Goal: Task Accomplishment & Management: Complete application form

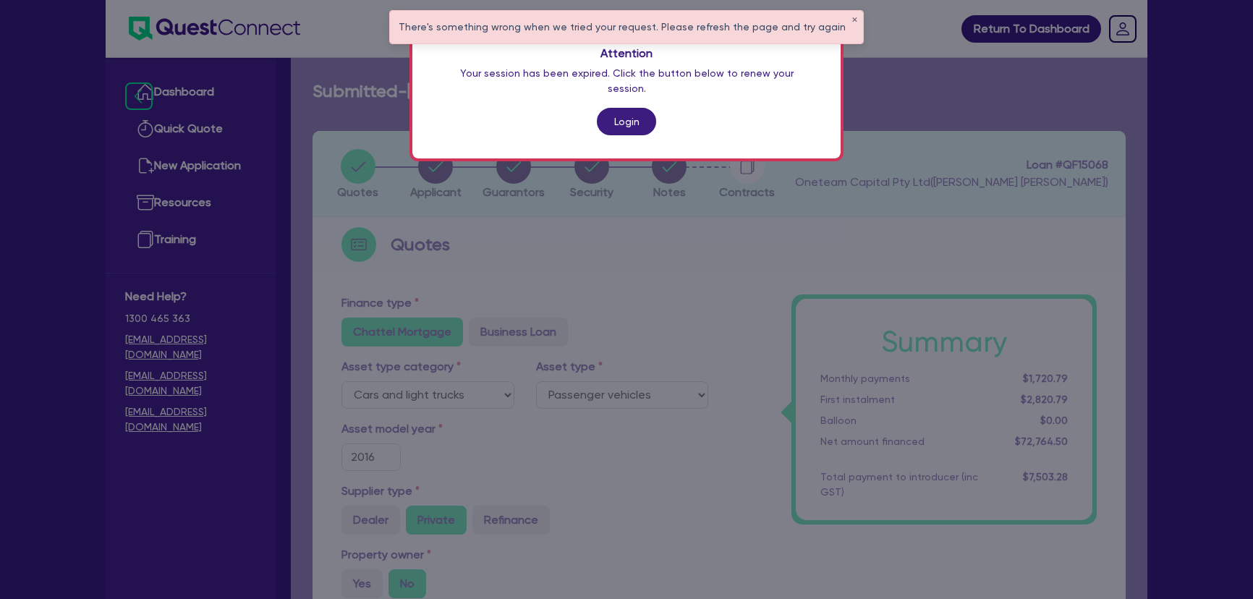
select select "CARS_AND_LIGHT_TRUCKS"
select select "PASSENGER_VEHICLES"
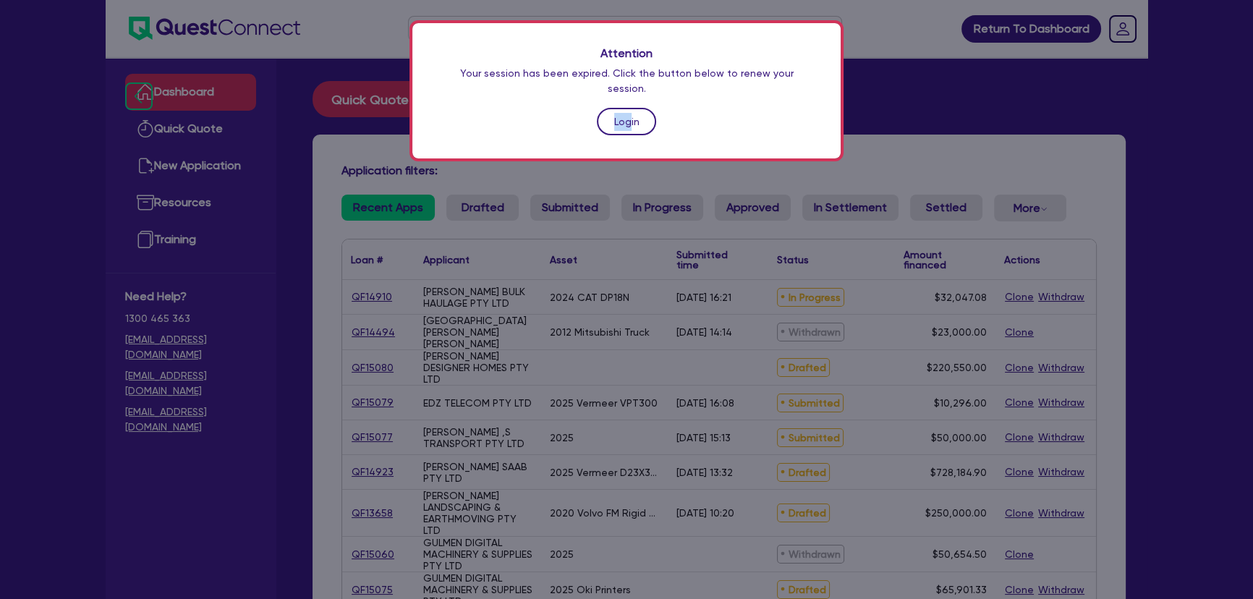
click at [630, 93] on div "Attention Your session has been expired. Click the button below to renew your s…" at bounding box center [626, 90] width 428 height 135
click at [629, 108] on link "Login" at bounding box center [626, 121] width 59 height 27
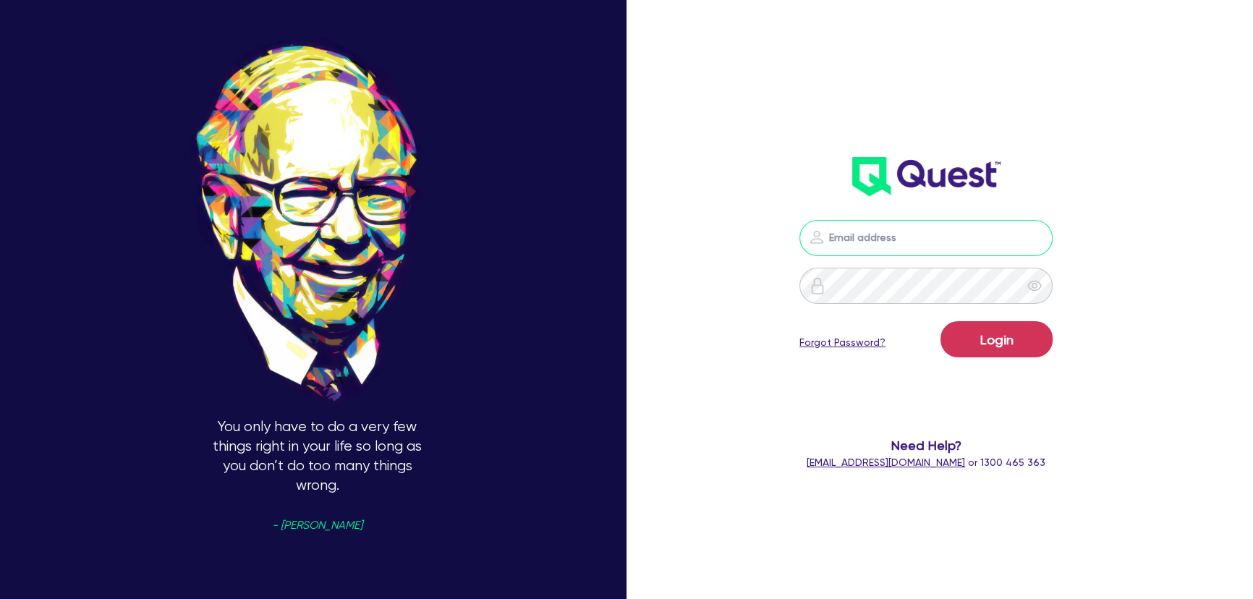
type input "[PERSON_NAME][EMAIL_ADDRESS][PERSON_NAME][DOMAIN_NAME]"
click at [1013, 370] on form "[PERSON_NAME][EMAIL_ADDRESS][PERSON_NAME][DOMAIN_NAME] Login Forgot Password? N…" at bounding box center [925, 345] width 331 height 250
click at [1009, 347] on button "Login" at bounding box center [997, 339] width 112 height 36
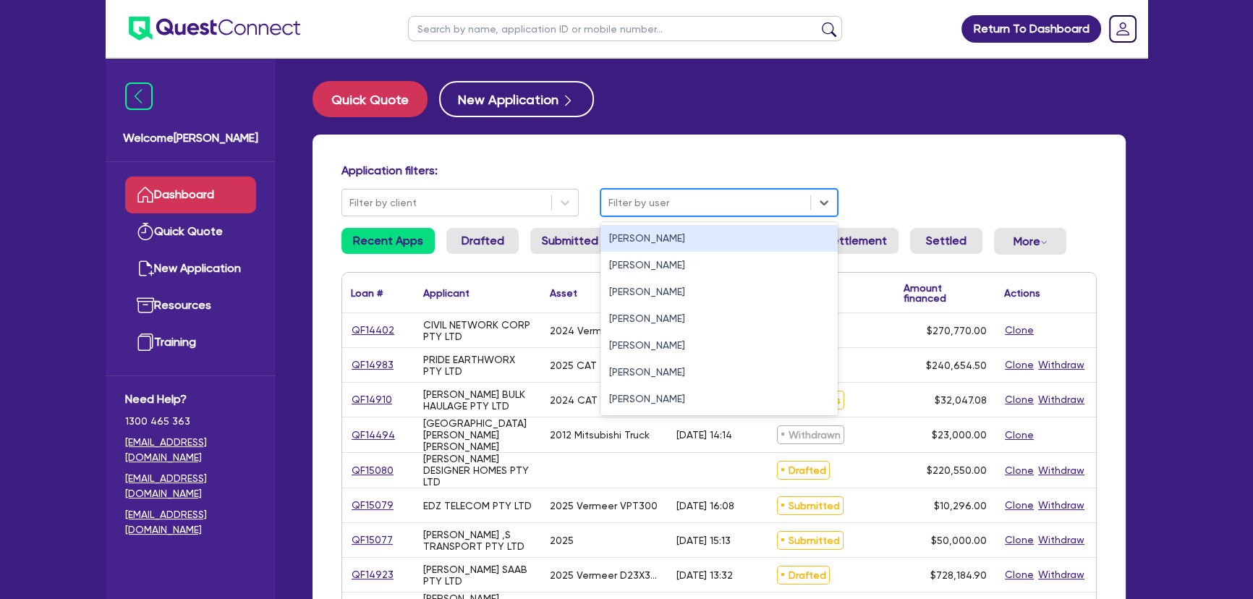
click at [619, 216] on div "Filter by user" at bounding box center [719, 202] width 237 height 27
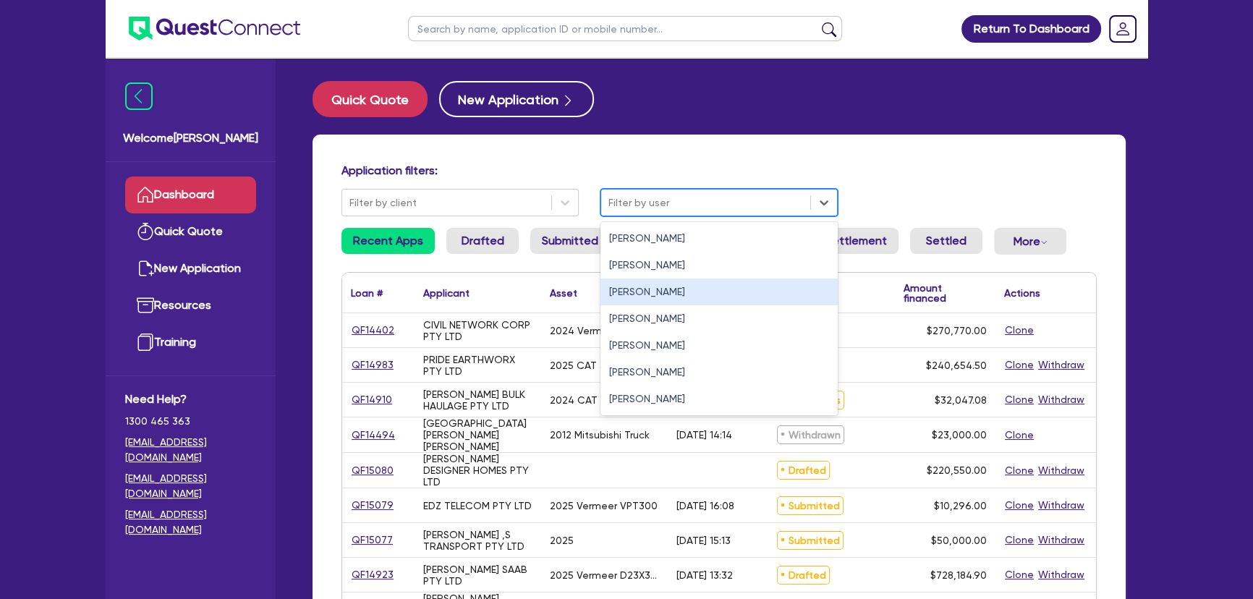
click at [635, 291] on div "[PERSON_NAME]" at bounding box center [719, 292] width 237 height 27
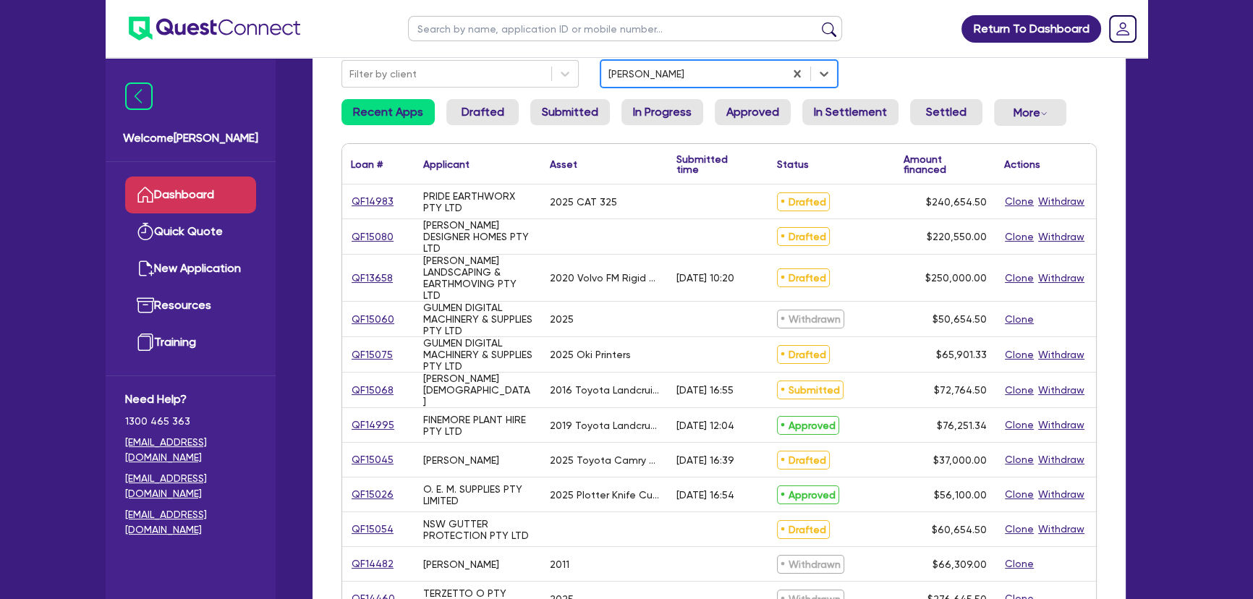
scroll to position [131, 0]
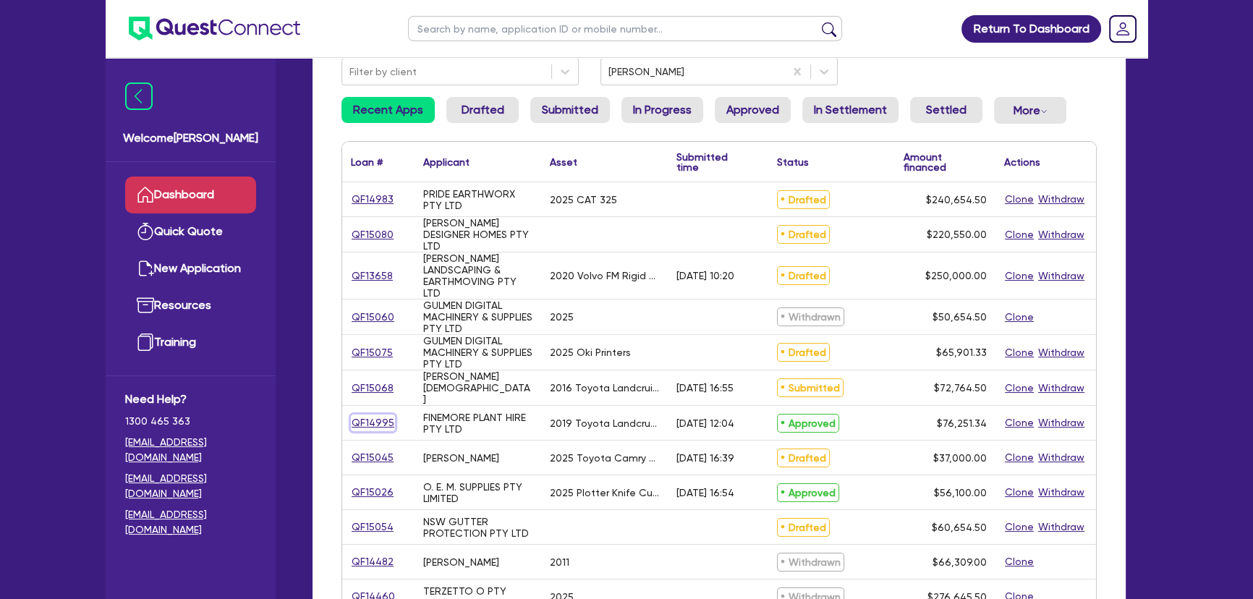
click at [363, 421] on link "QF14995" at bounding box center [373, 423] width 44 height 17
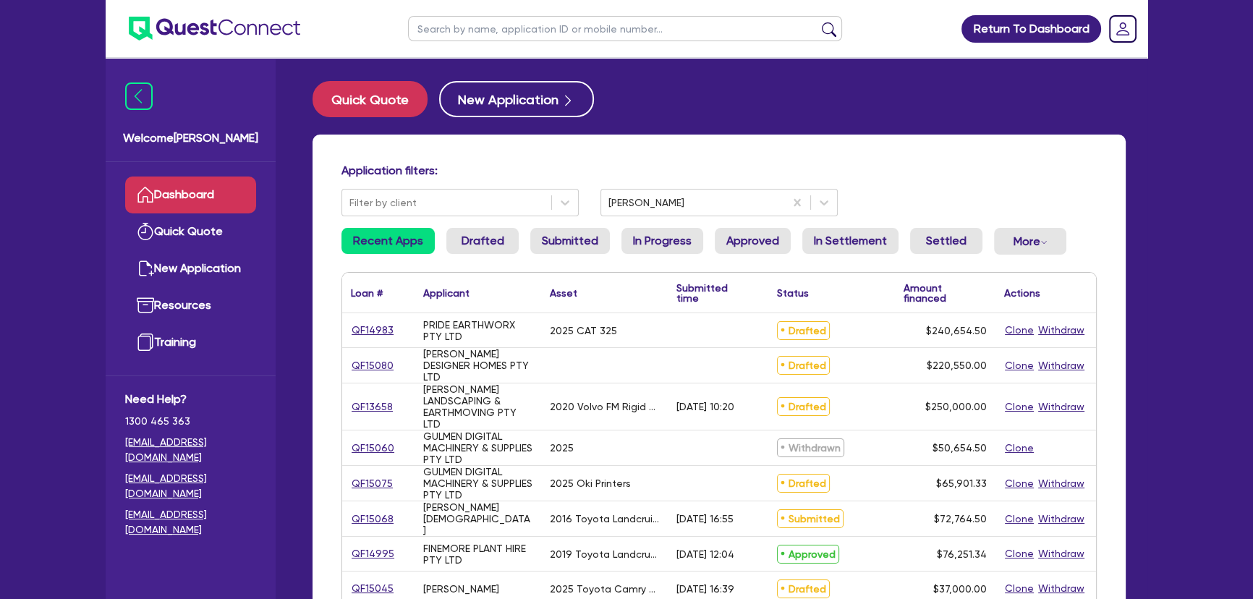
select select "CARS_AND_LIGHT_TRUCKS"
select select "VANS_AND_UTES"
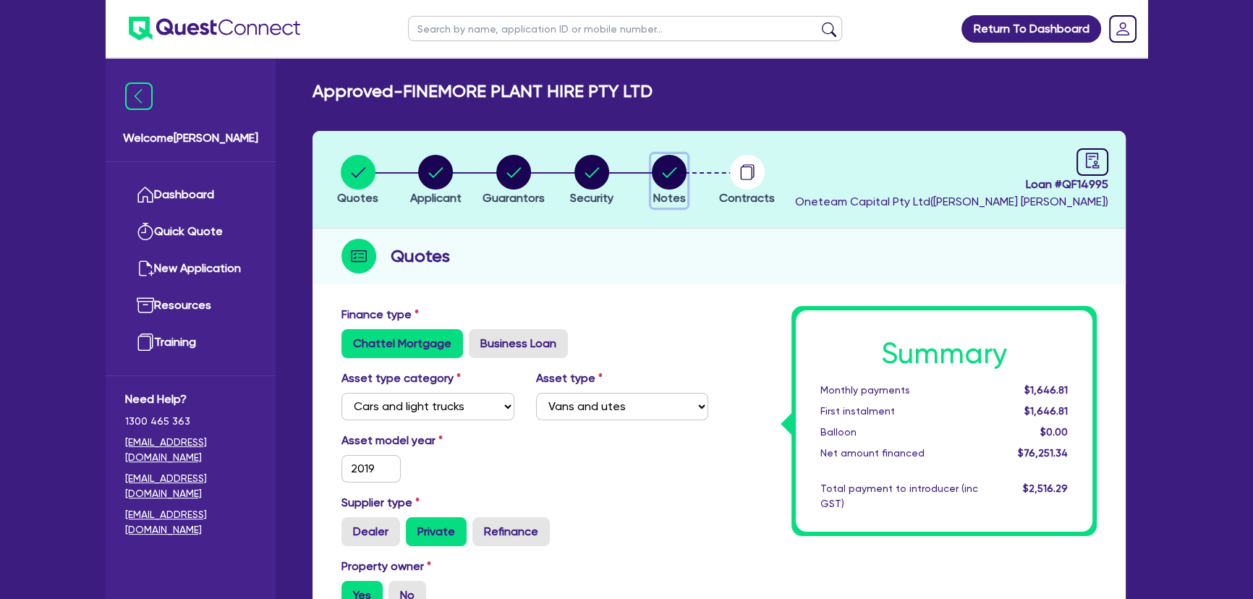
click at [663, 185] on circle "button" at bounding box center [669, 172] width 35 height 35
select select "Other"
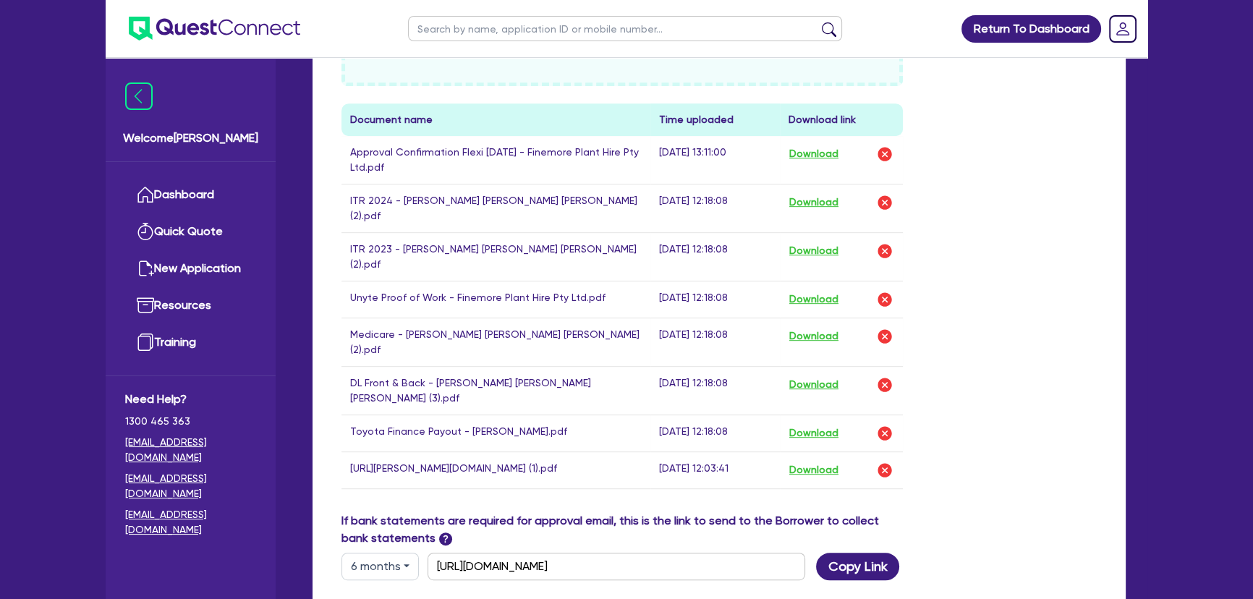
scroll to position [789, 0]
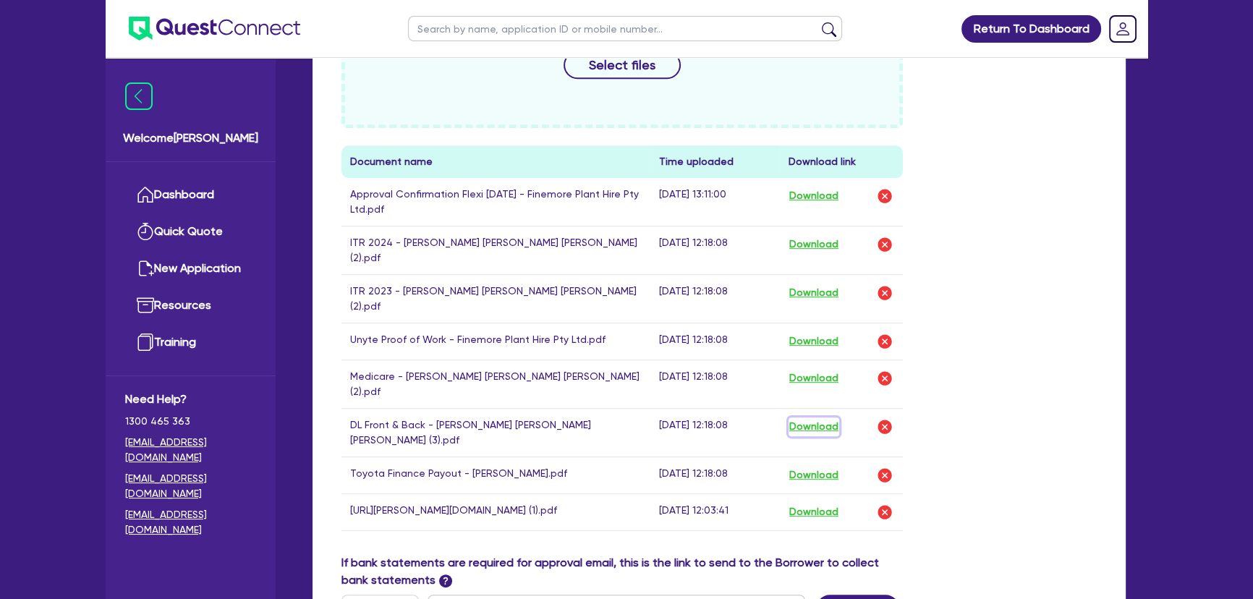
click at [818, 417] on button "Download" at bounding box center [814, 426] width 51 height 19
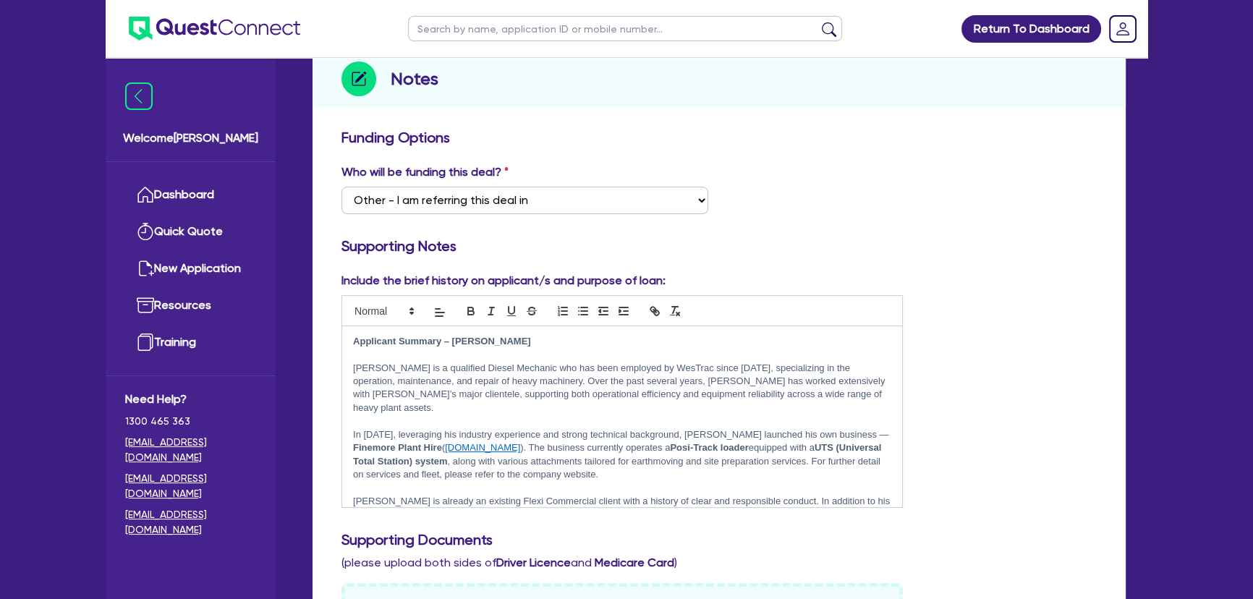
scroll to position [65, 0]
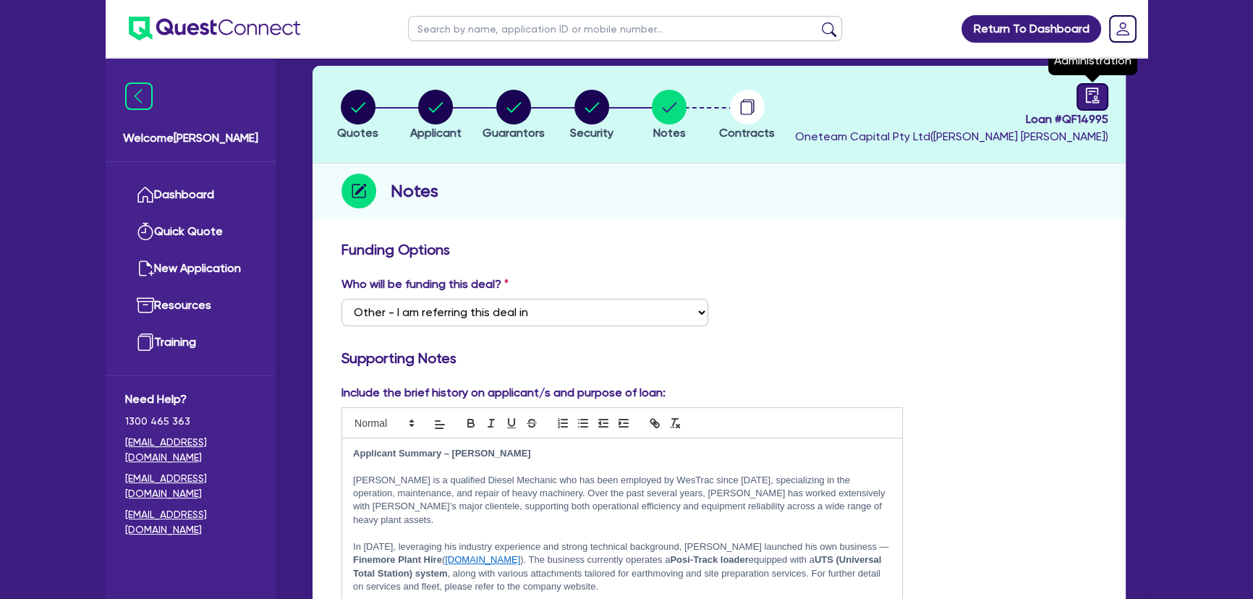
click at [1098, 91] on icon "audit" at bounding box center [1092, 95] width 13 height 15
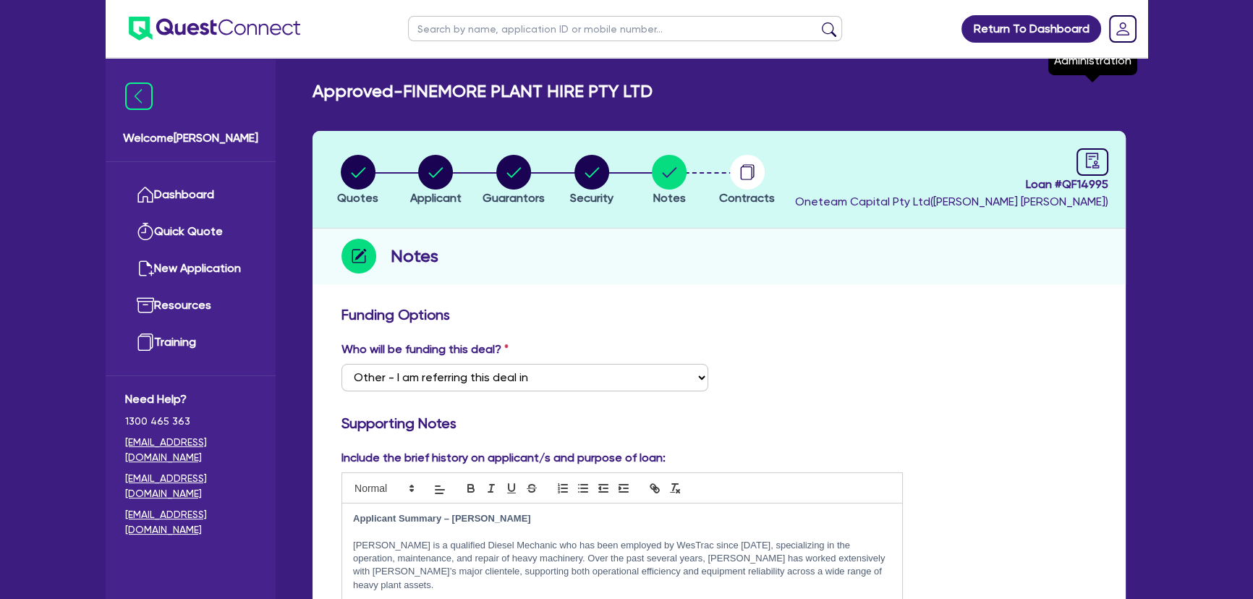
select select "APPROVED_WAITING_FOR_MORE_INFO"
select select "Flexicommercial"
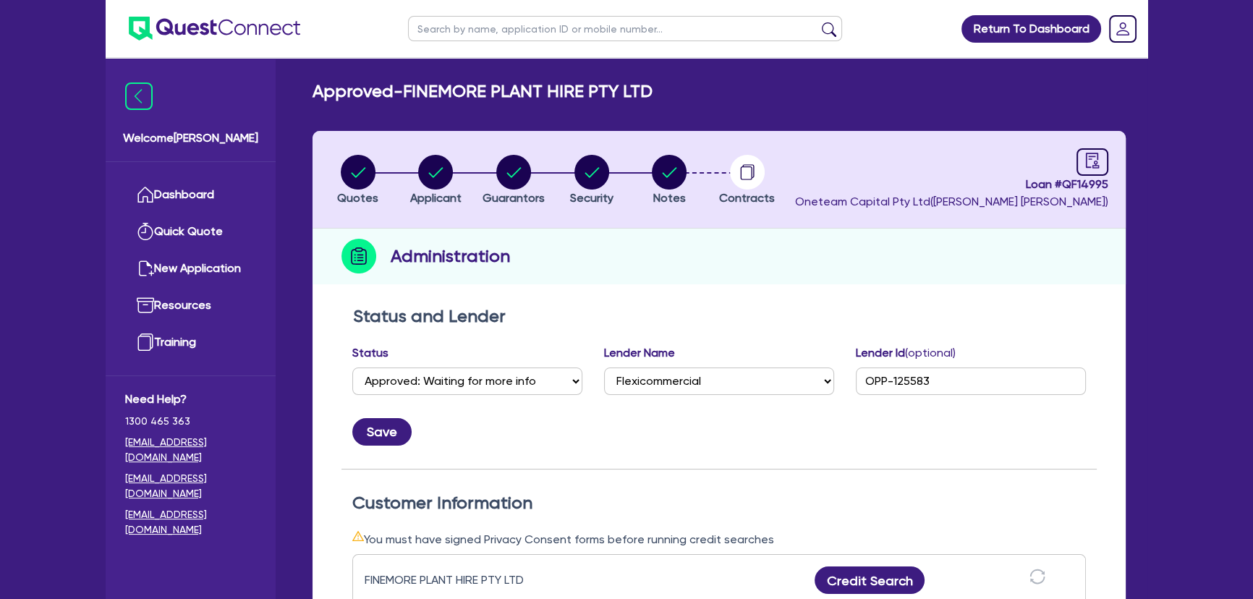
click at [210, 22] on img at bounding box center [214, 29] width 171 height 24
click at [248, 25] on img at bounding box center [214, 29] width 171 height 24
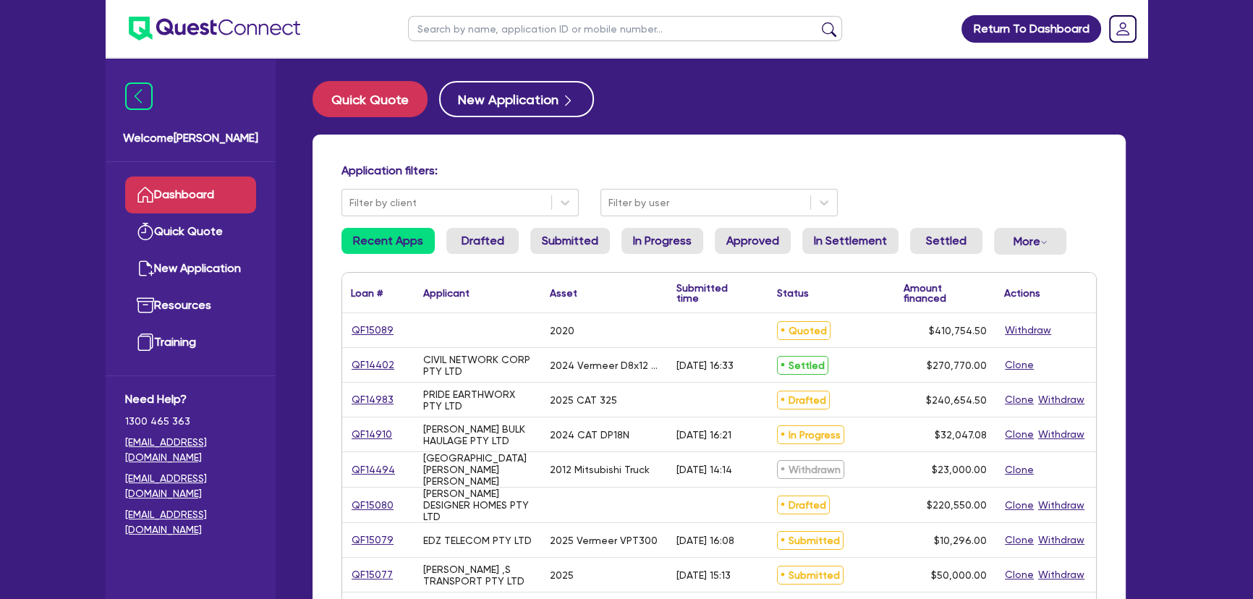
click at [615, 23] on input "text" at bounding box center [625, 28] width 434 height 25
type input "finemore"
click at [818, 22] on button "submit" at bounding box center [829, 32] width 23 height 20
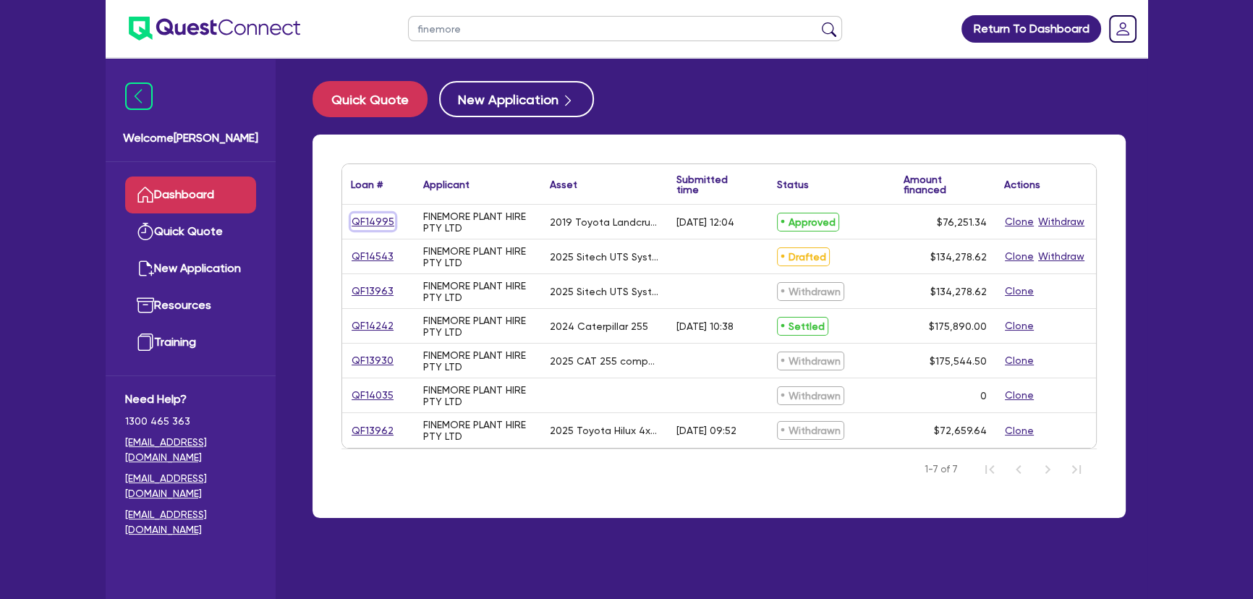
click at [368, 218] on link "QF14995" at bounding box center [373, 221] width 44 height 17
select select "CARS_AND_LIGHT_TRUCKS"
select select "VANS_AND_UTES"
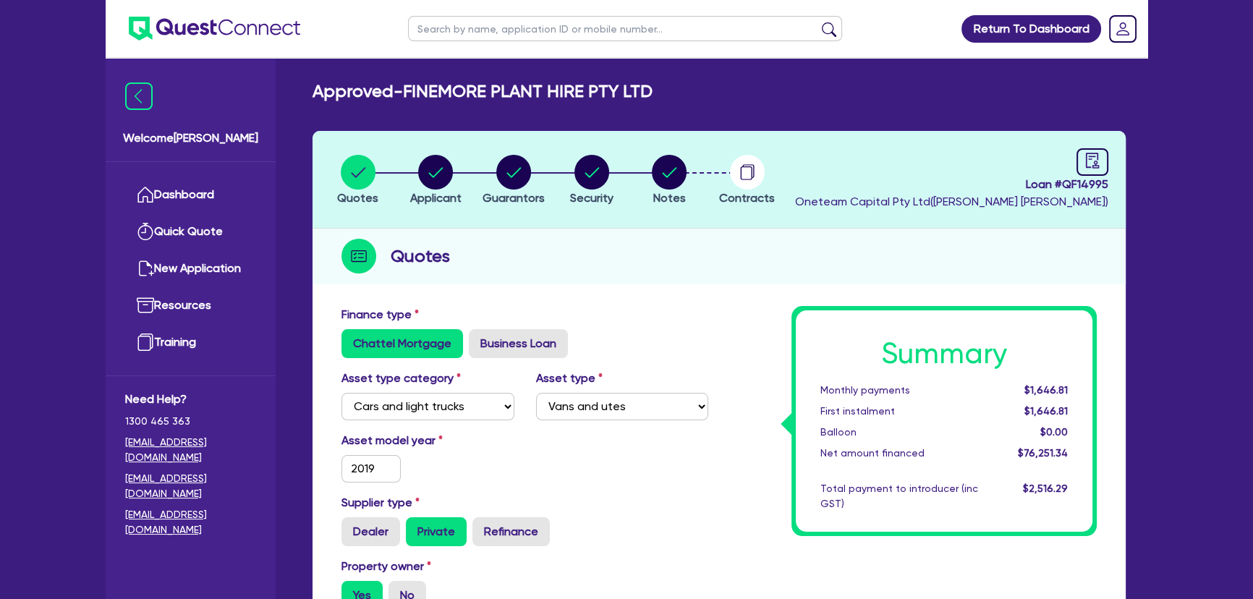
click at [433, 151] on header "Quotes Applicant [GEOGRAPHIC_DATA] Security Notes Contracts Loan # QF14995 Onet…" at bounding box center [719, 180] width 813 height 98
click at [430, 166] on circle "button" at bounding box center [435, 172] width 35 height 35
select select "COMPANY"
select select "BUILDING_CONSTRUCTION"
select select "TRADES_SERVICES_BUSINESSES_GOVERNMENT"
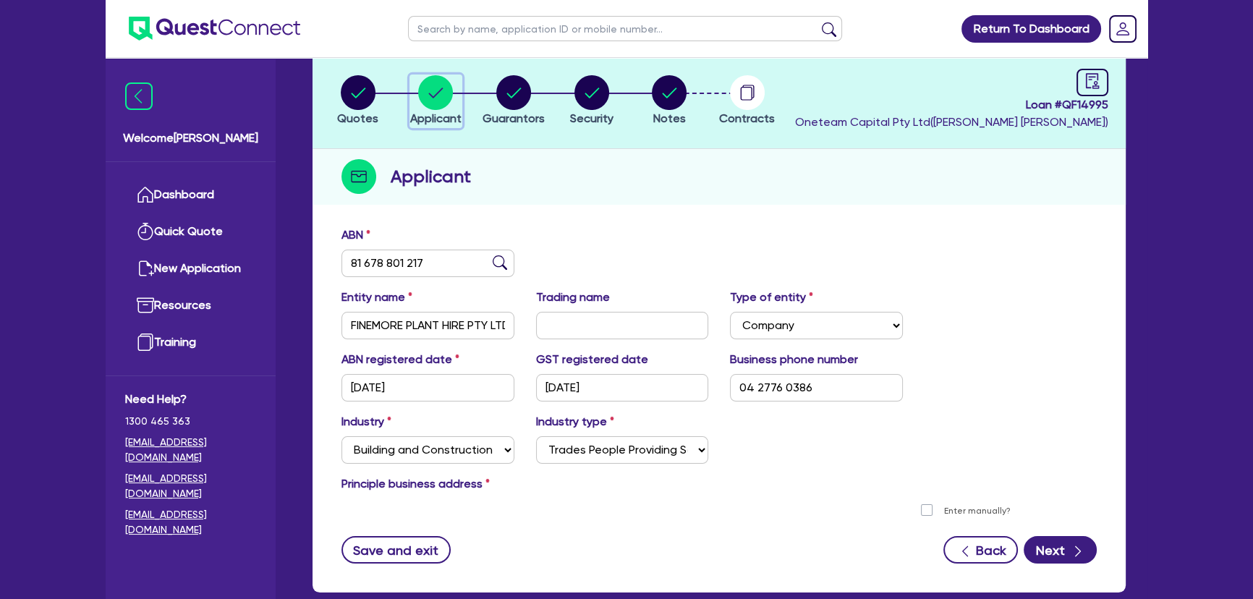
scroll to position [159, 0]
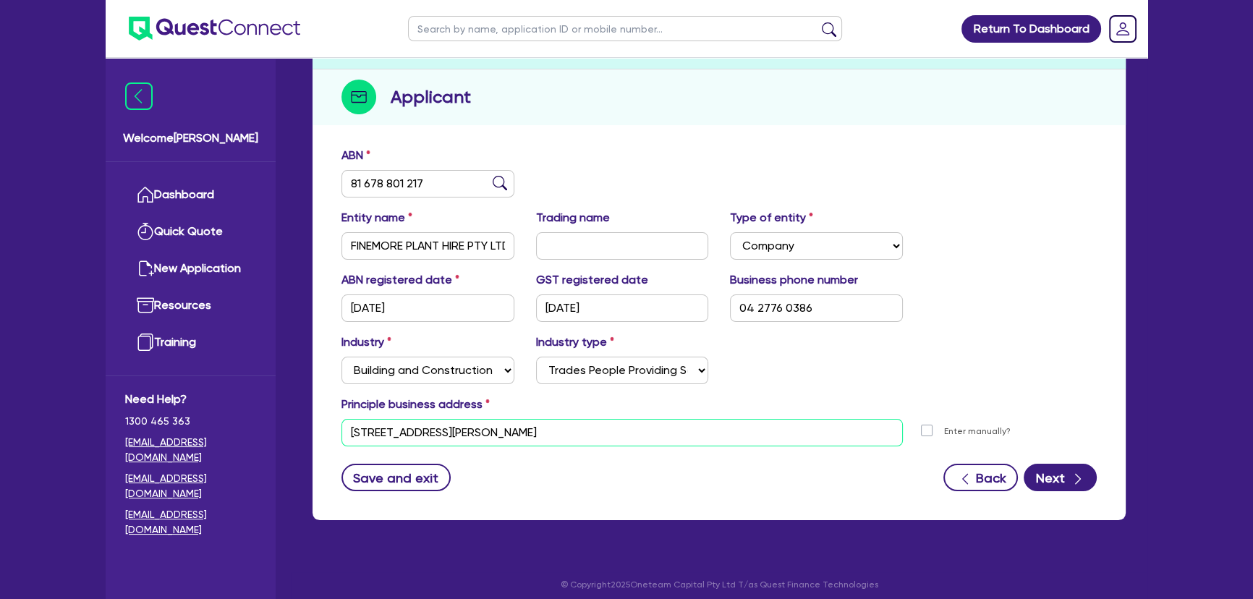
click at [535, 438] on input "[STREET_ADDRESS][PERSON_NAME]" at bounding box center [621, 432] width 561 height 27
paste input "[STREET_ADDRESS]"
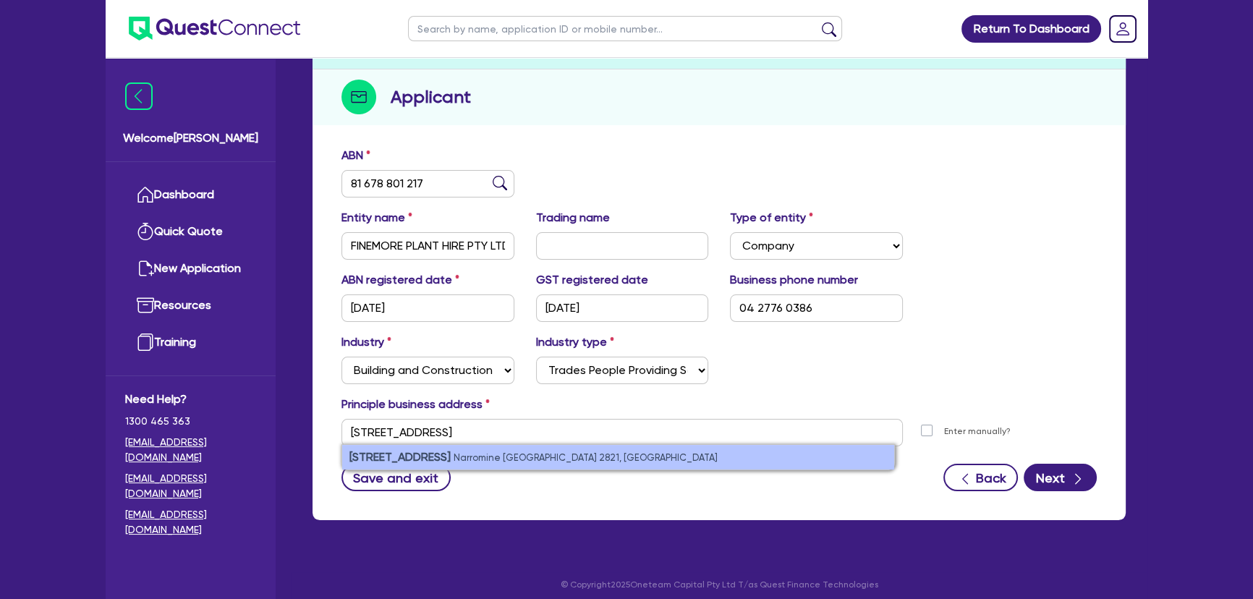
click at [529, 459] on small "Narromine [GEOGRAPHIC_DATA] 2821, [GEOGRAPHIC_DATA]" at bounding box center [586, 457] width 264 height 11
type input "[STREET_ADDRESS]"
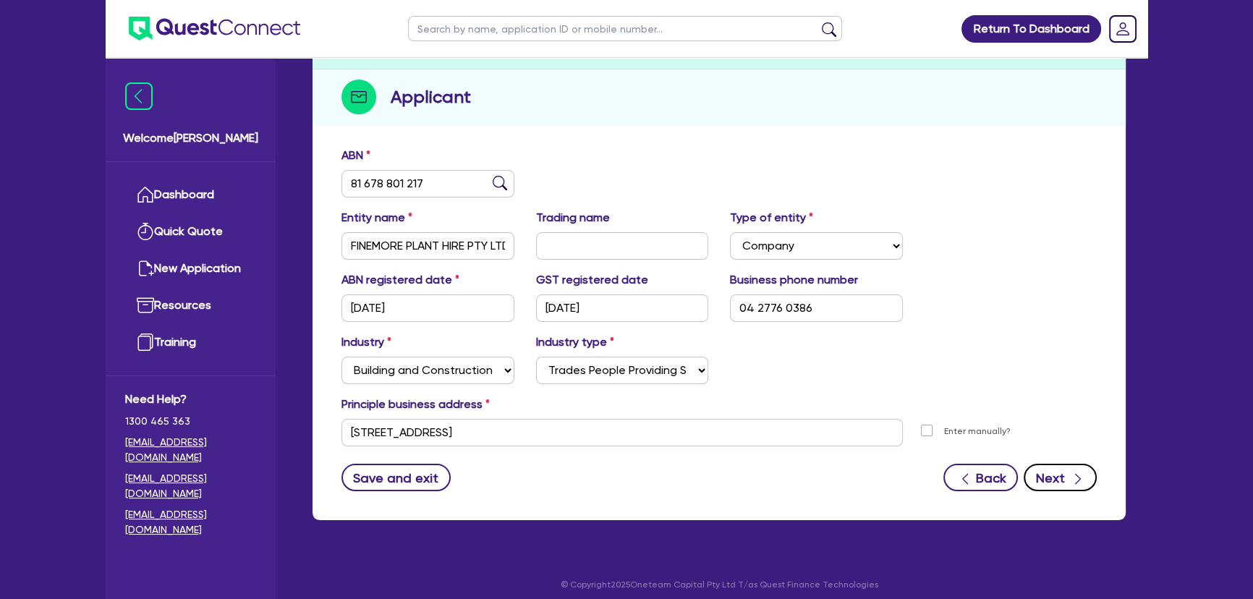
click at [1071, 478] on icon "button" at bounding box center [1078, 479] width 14 height 14
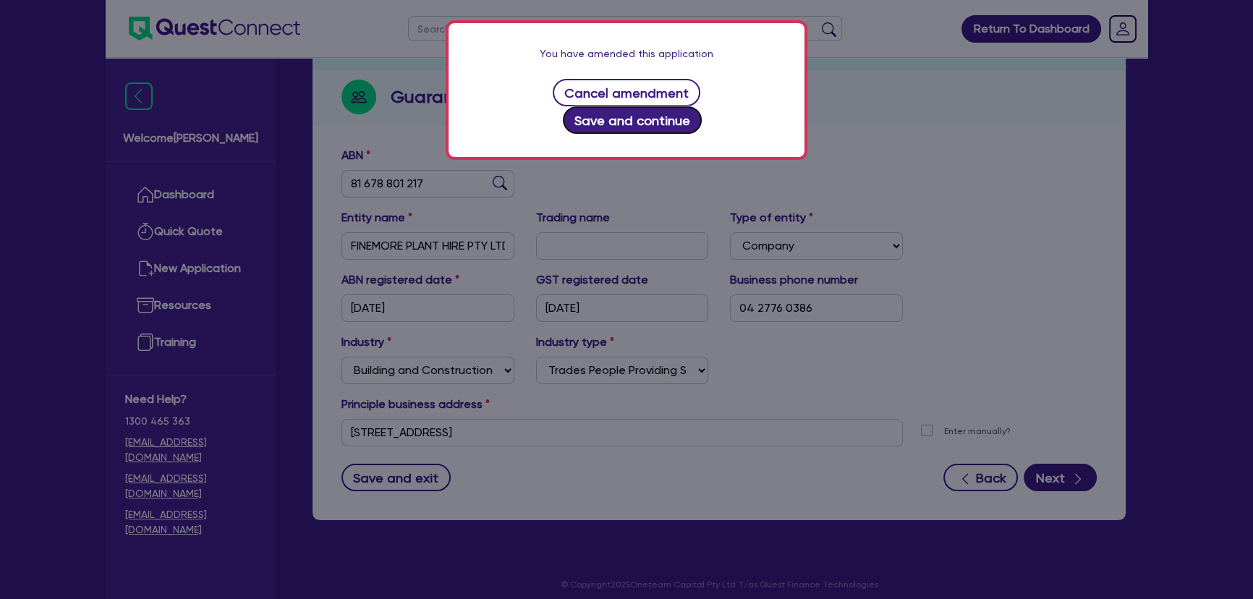
drag, startPoint x: 703, startPoint y: 103, endPoint x: 697, endPoint y: 111, distance: 9.8
click at [697, 111] on div "You have amended this application Cancel amendment Save and continue" at bounding box center [627, 90] width 356 height 134
click at [698, 106] on button "Save and continue" at bounding box center [633, 119] width 140 height 27
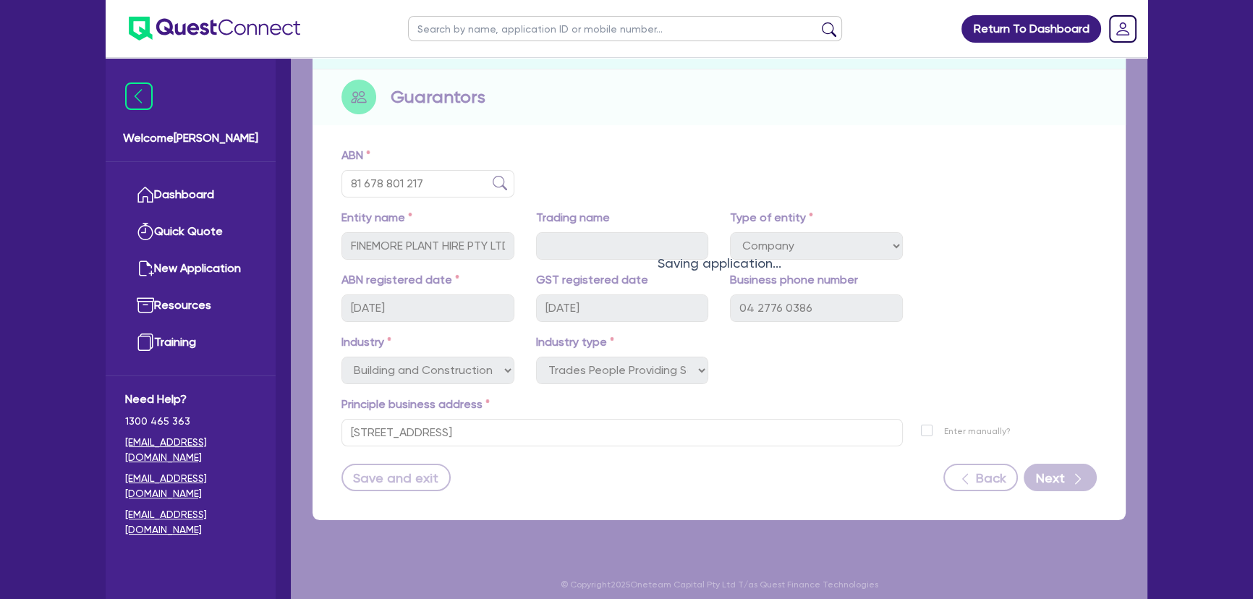
select select "MR"
select select "[GEOGRAPHIC_DATA]"
select select "SINGLE"
select select "PROPERTY"
select select "CASH"
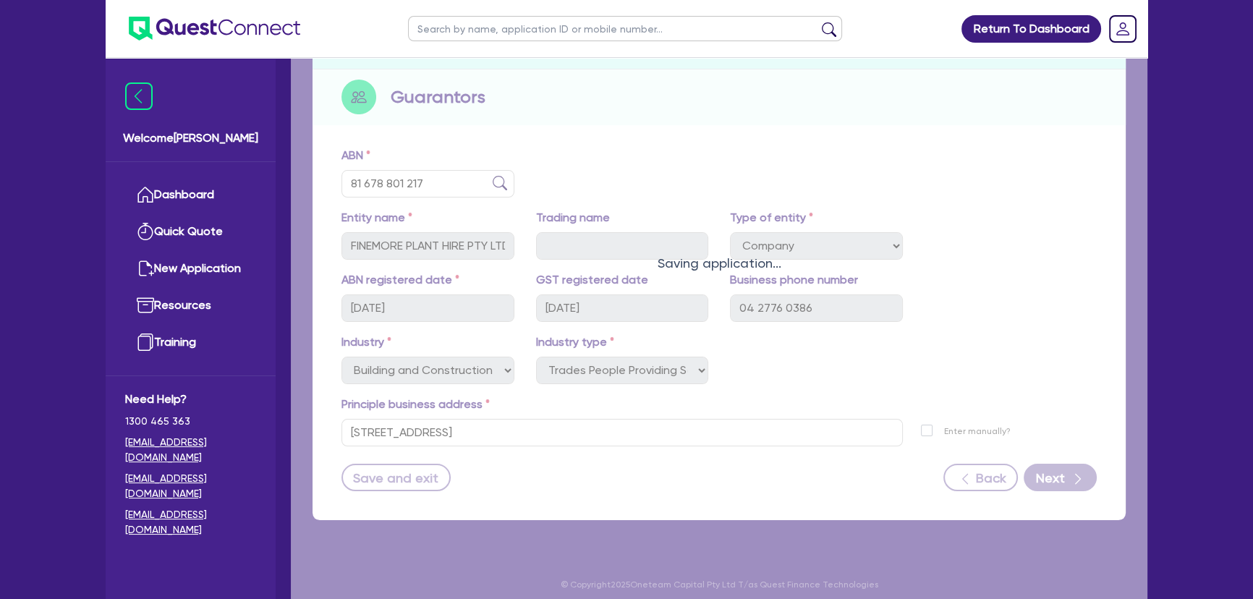
select select "VEHICLE"
select select "MORTGAGE"
select select "VEHICLE_LOAN"
select select "EQUIPMENT_LOAN"
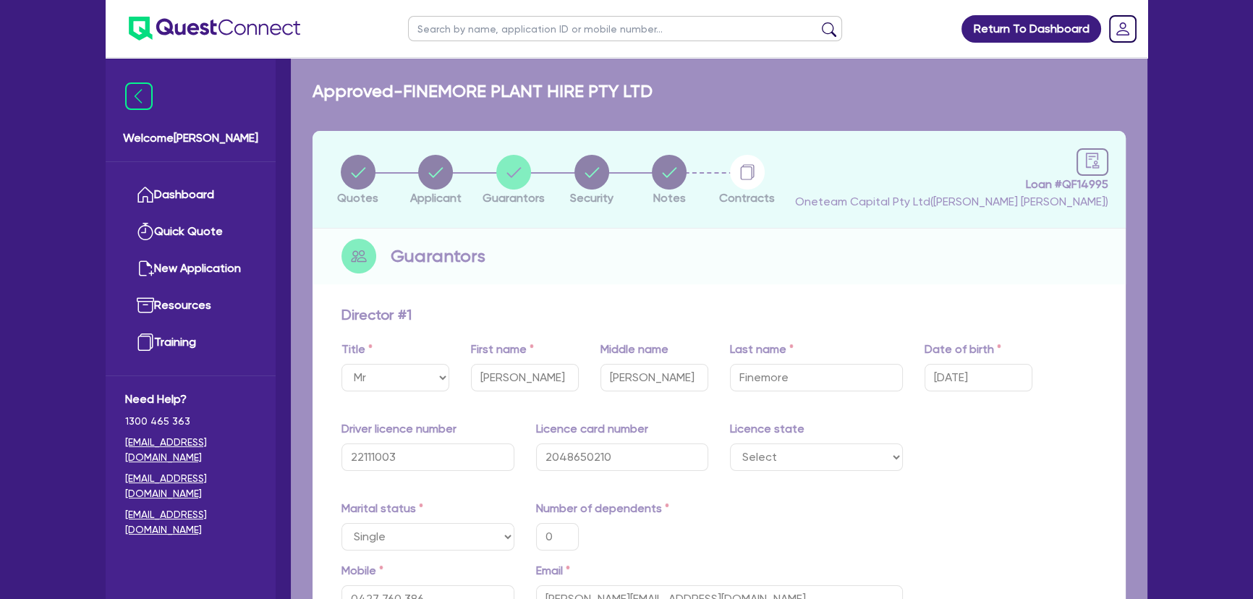
type input "0"
type input "0427 760 386"
type input "1,300,000"
type input "188,000"
type input "40,000"
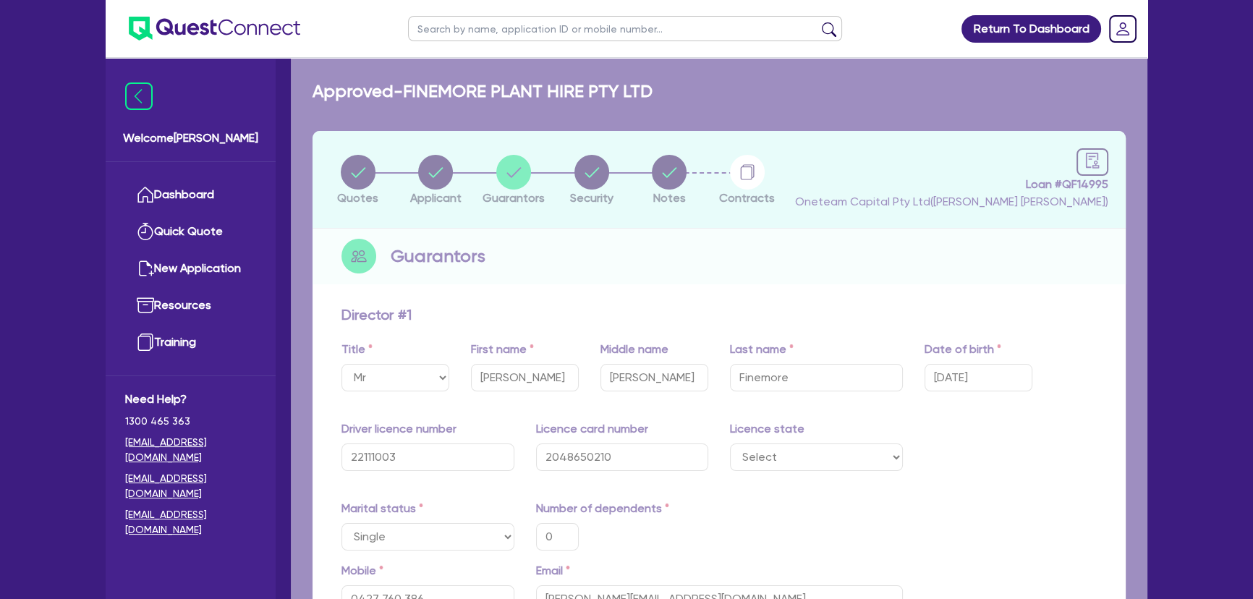
type input "15,000"
type input "800,000"
type input "3,500"
type input "15,000"
type input "175,000"
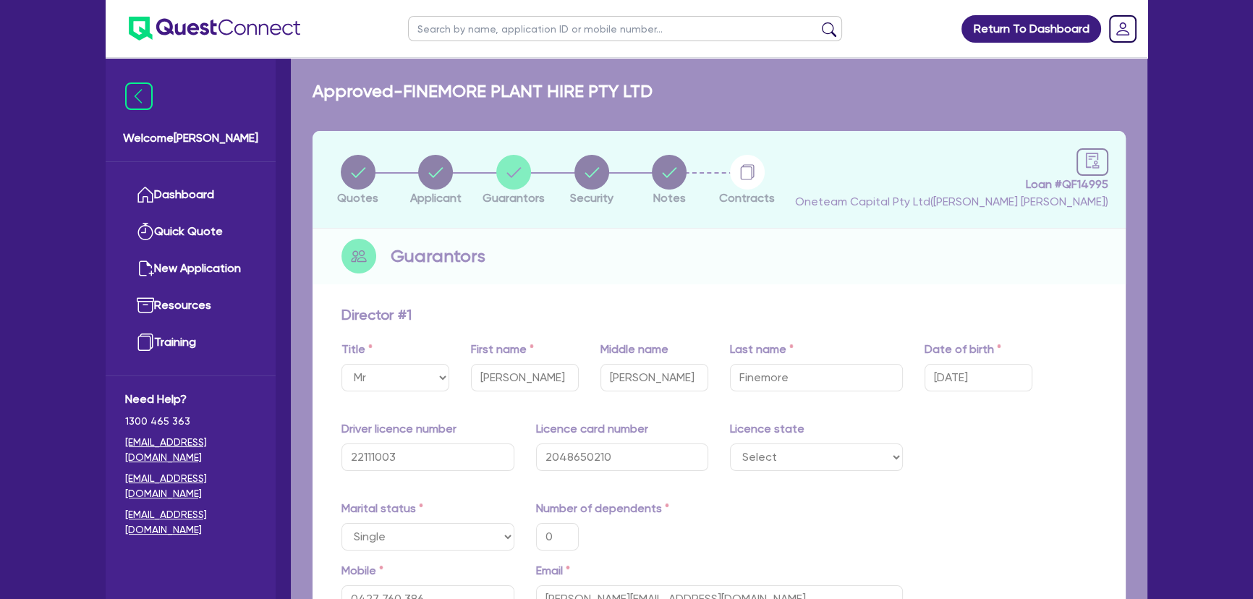
type input "3,115"
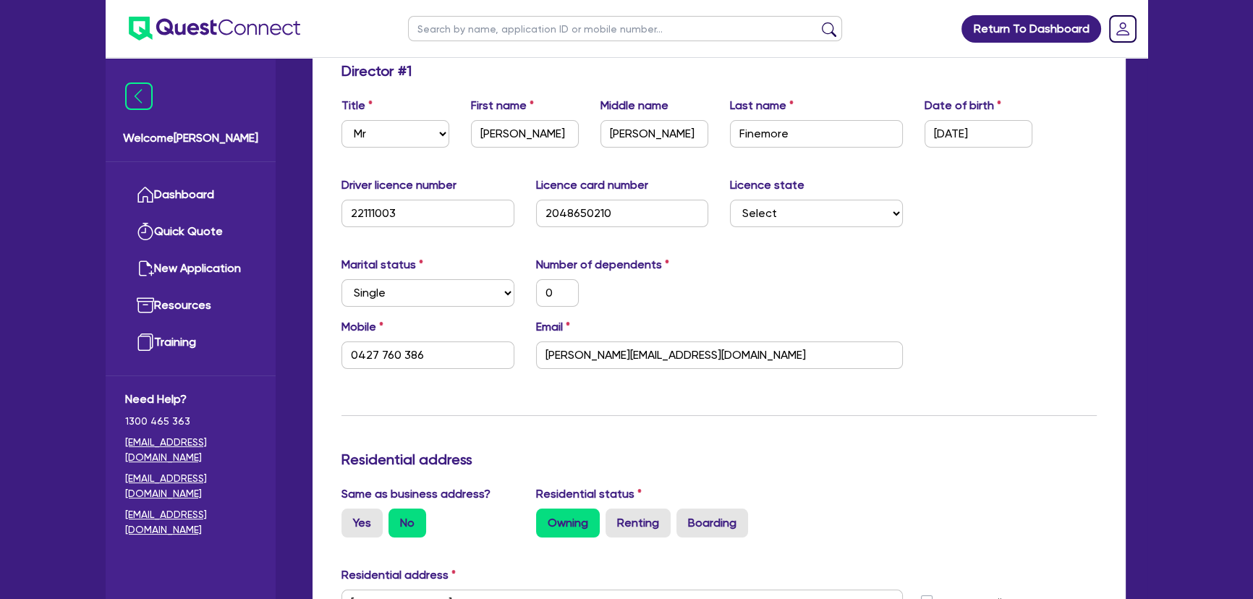
scroll to position [394, 0]
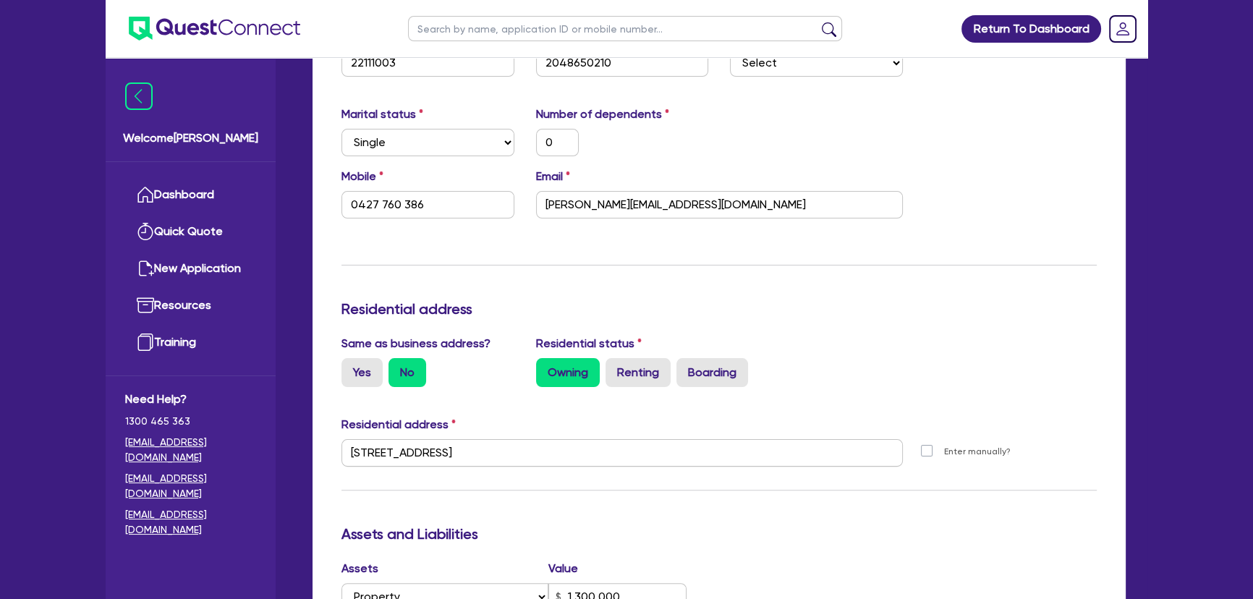
click at [899, 318] on div "Residential address" at bounding box center [719, 311] width 777 height 23
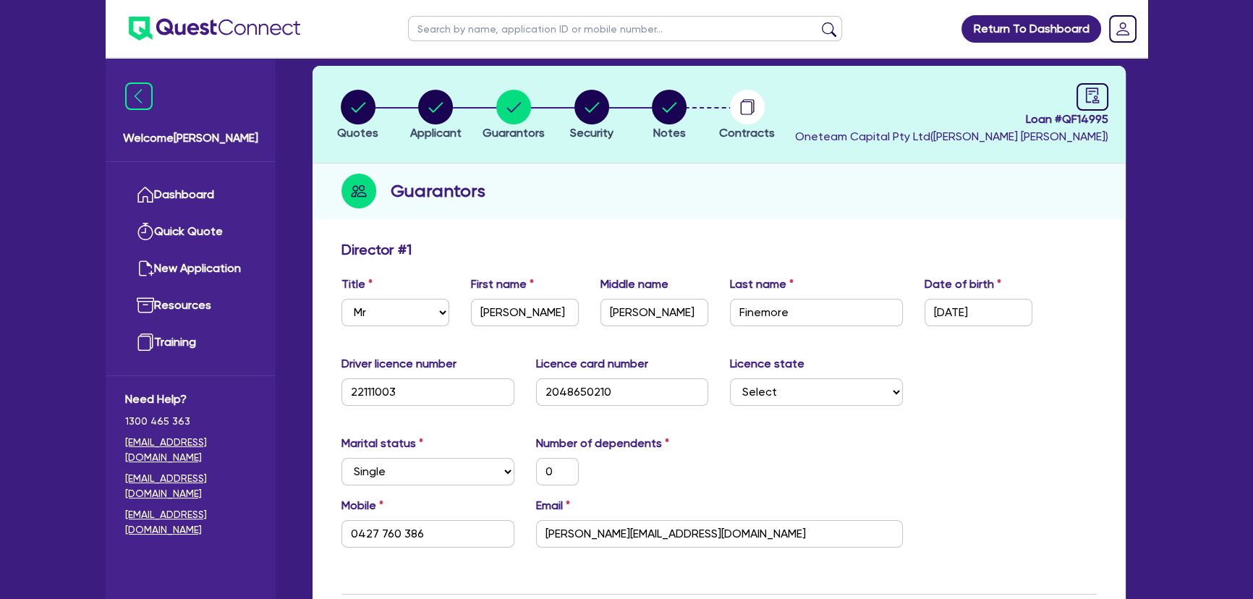
click at [229, 38] on img at bounding box center [214, 29] width 171 height 24
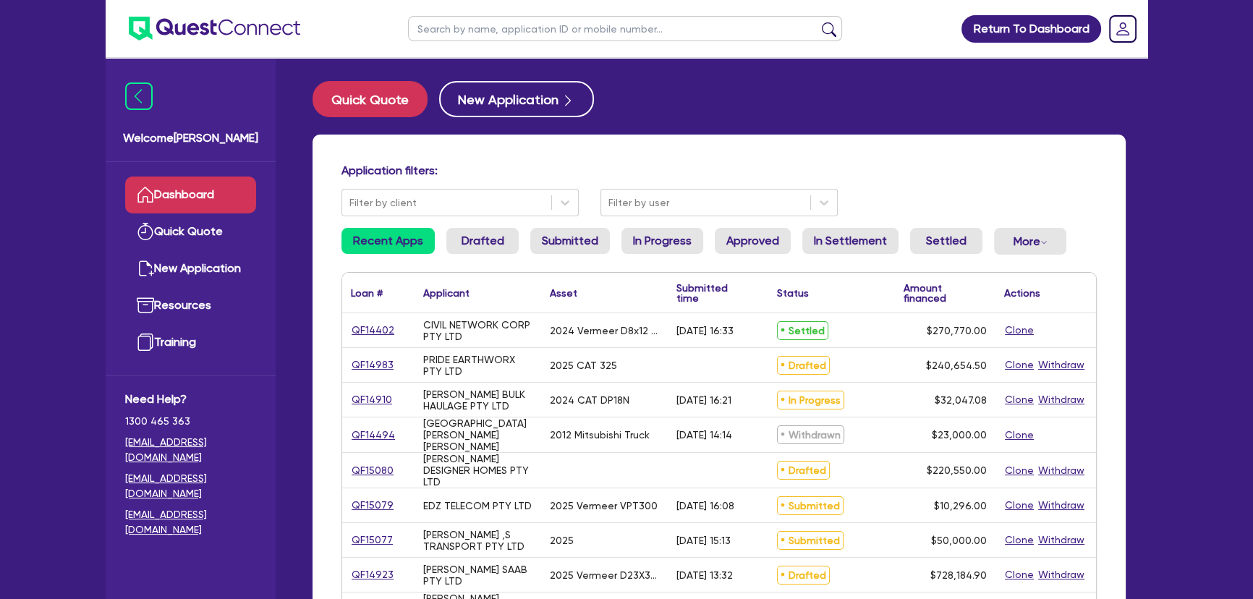
click at [585, 36] on input "text" at bounding box center [625, 28] width 434 height 25
type input "Finemore"
click at [818, 22] on button "submit" at bounding box center [829, 32] width 23 height 20
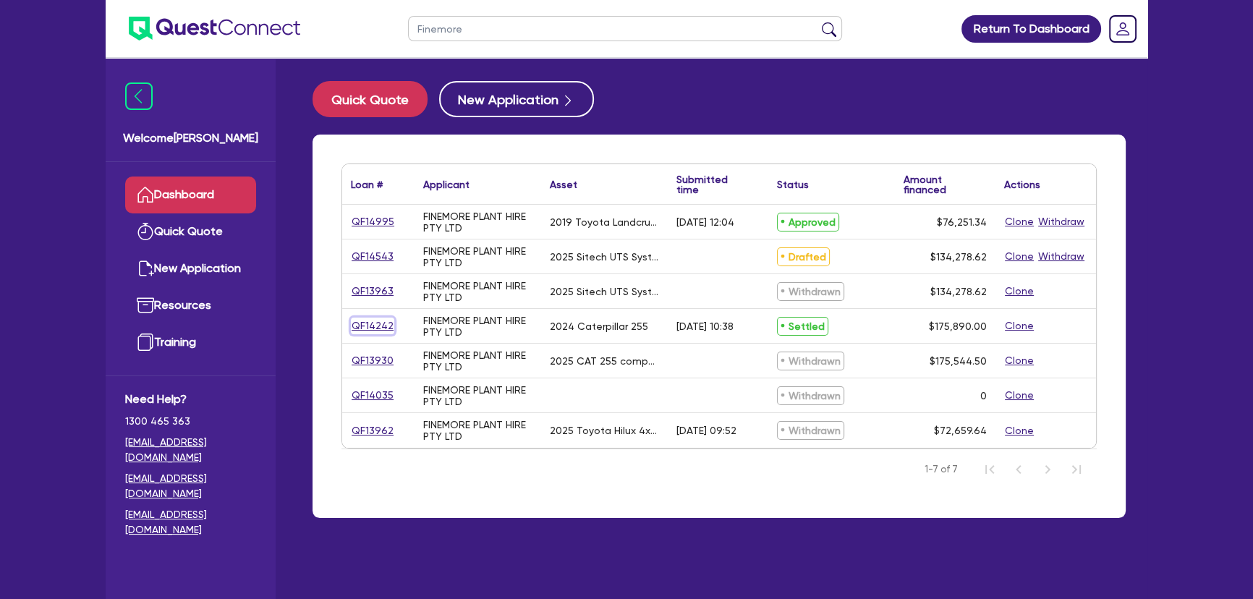
click at [375, 328] on link "QF14242" at bounding box center [372, 326] width 43 height 17
select select "PRIMARY_ASSETS"
select select "YELLOW_GOODS_AND_EXCAVATORS"
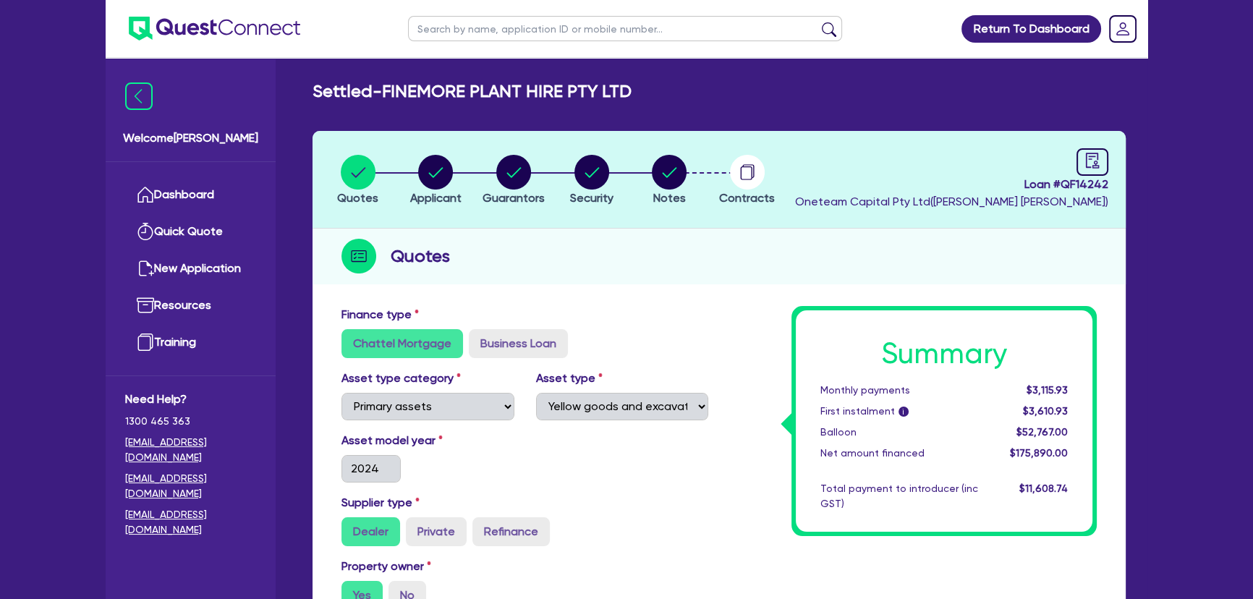
drag, startPoint x: 1121, startPoint y: 161, endPoint x: 1108, endPoint y: 161, distance: 13.0
click at [1119, 161] on header "Quotes Applicant Guarantors Security Notes Contracts Loan # QF14242 Oneteam Cap…" at bounding box center [719, 180] width 813 height 98
click at [1107, 161] on link at bounding box center [1093, 161] width 32 height 27
select select "SETTLED"
select select "Flexicommercial"
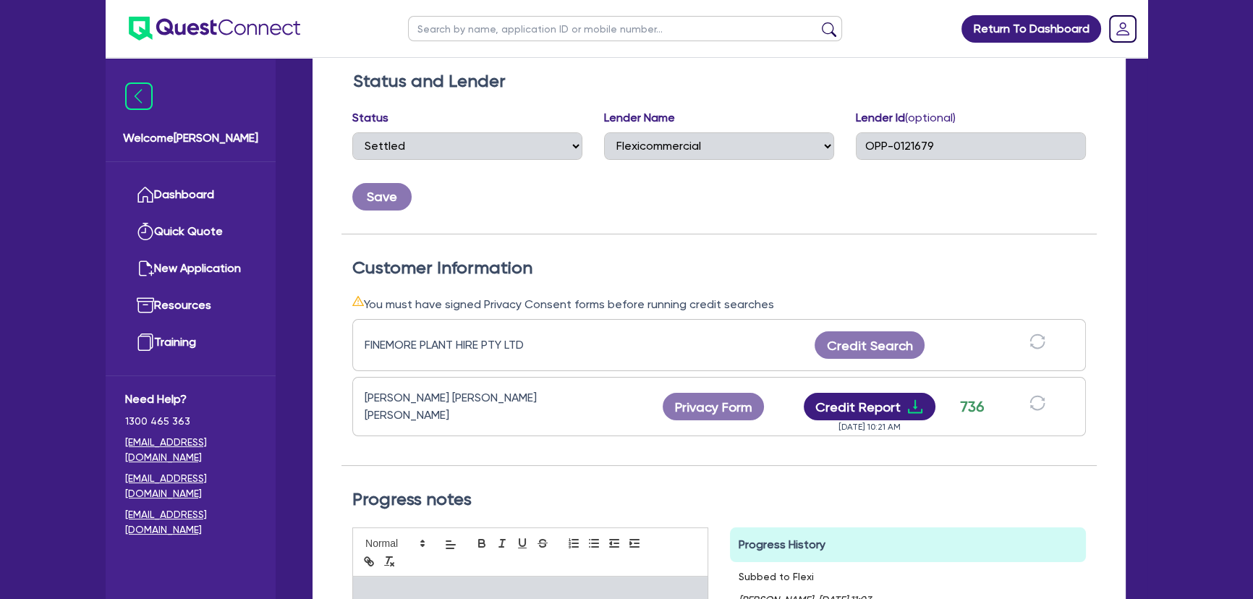
scroll to position [65, 0]
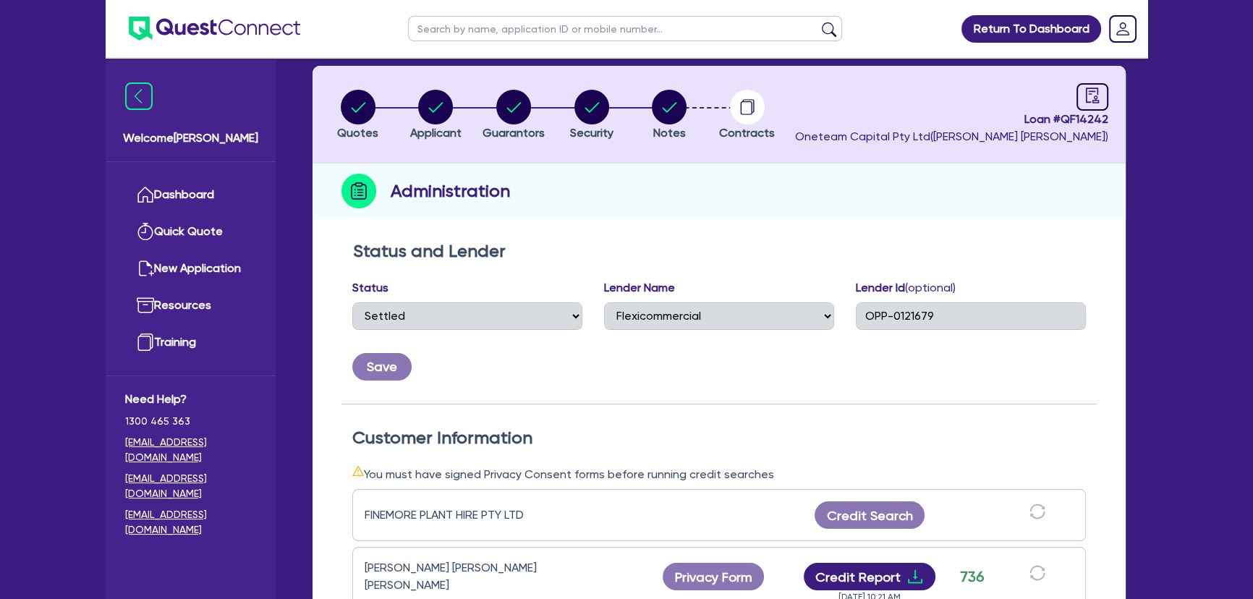
click at [210, 28] on img at bounding box center [214, 29] width 171 height 24
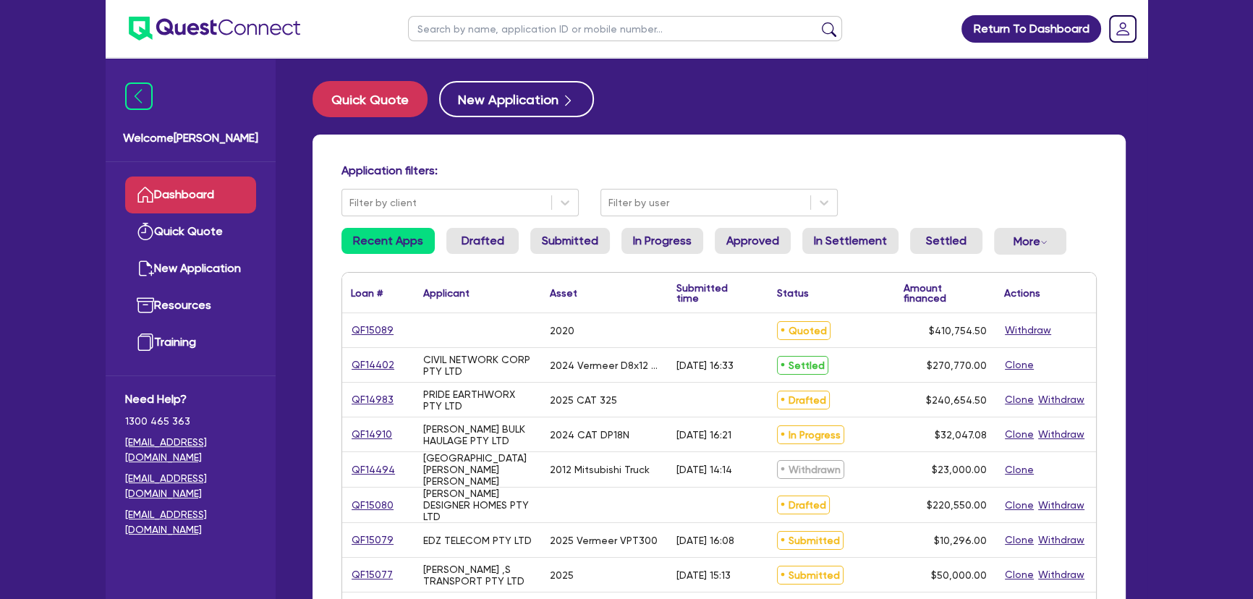
click at [593, 22] on input "text" at bounding box center [625, 28] width 434 height 25
type input "Finemore"
click at [818, 22] on button "submit" at bounding box center [829, 32] width 23 height 20
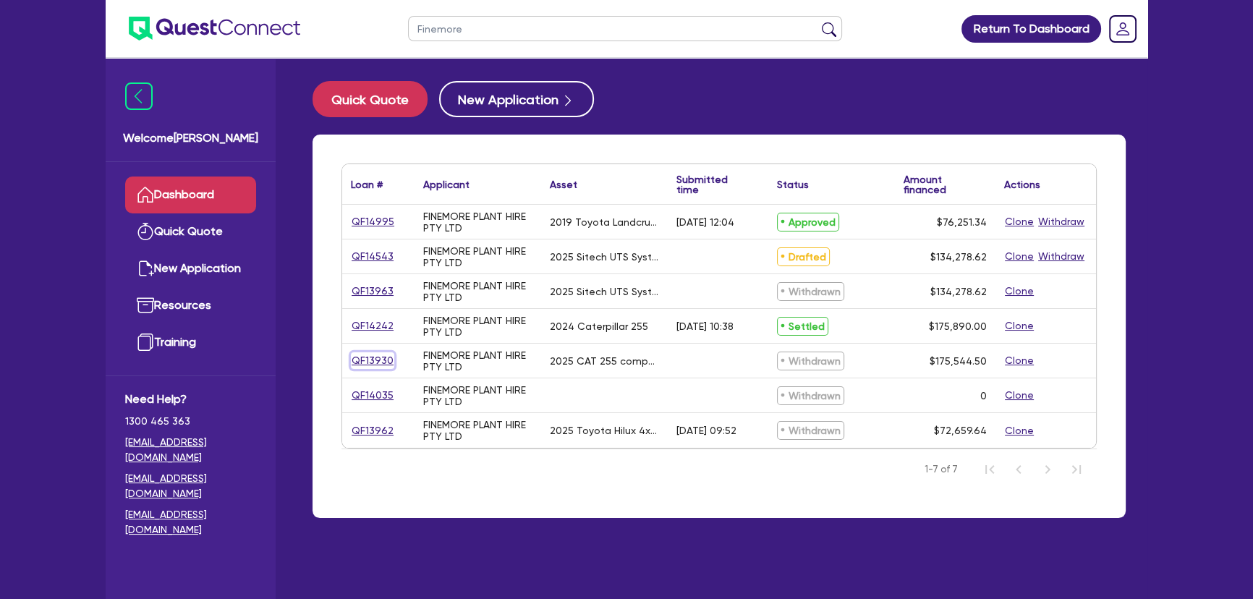
click at [366, 360] on link "QF13930" at bounding box center [372, 360] width 43 height 17
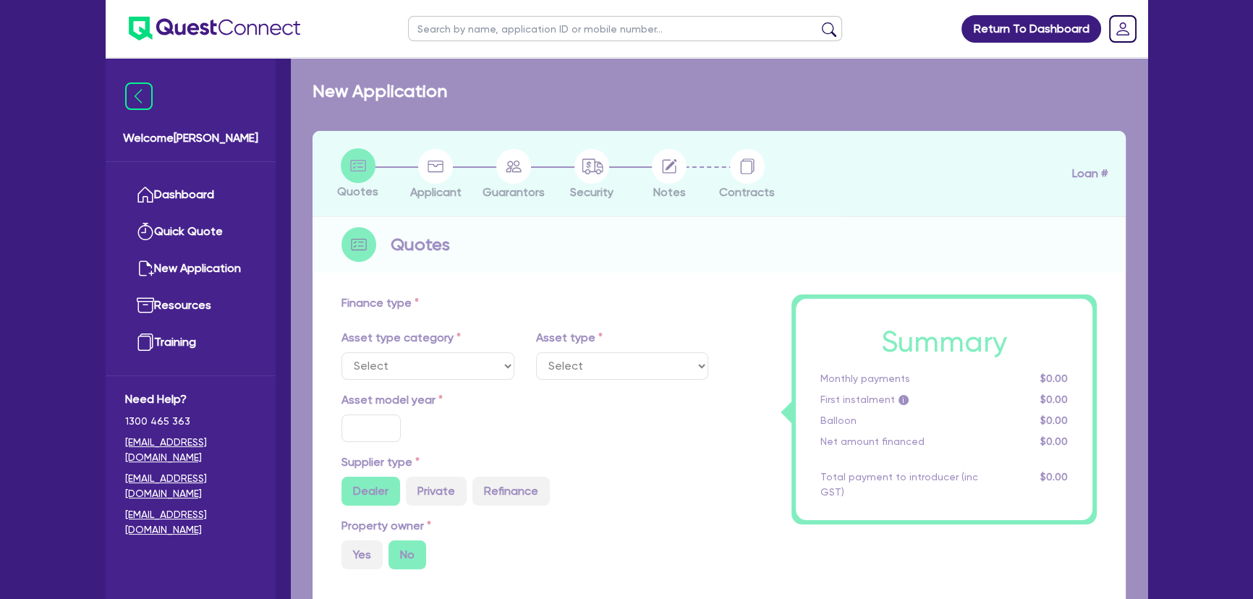
select select "PRIMARY_ASSETS"
type input "2025"
radio input "true"
type input "175,890"
type input "1,000"
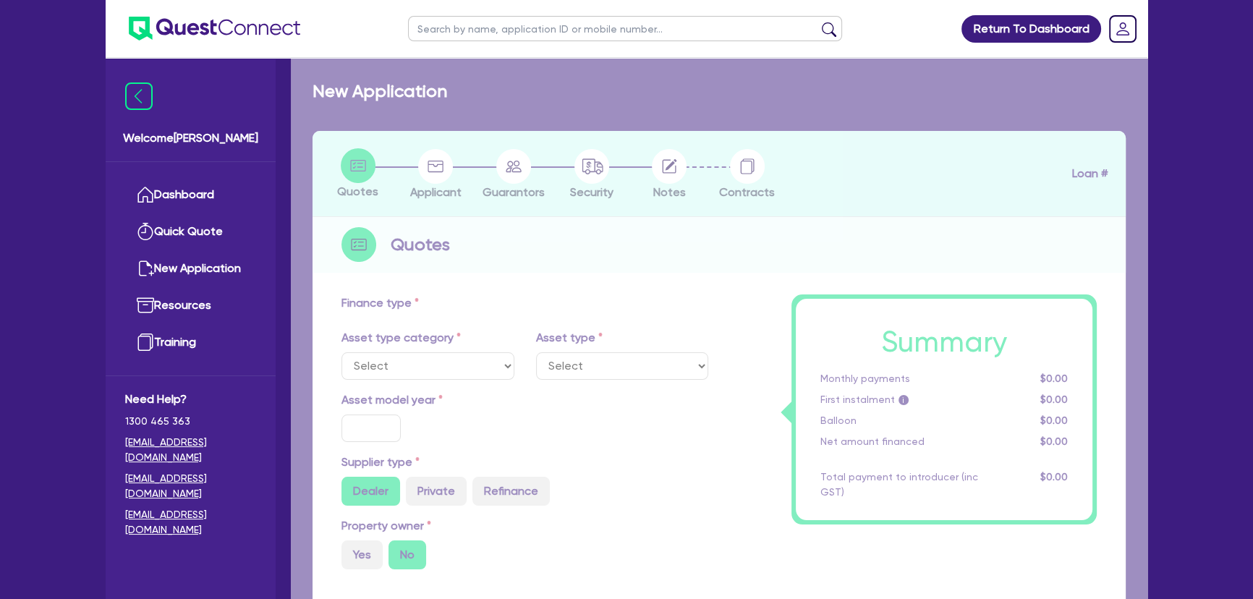
type input "6"
type input "10,532.67"
type input "11.5"
select select "YELLOW_GOODS_AND_EXCAVATORS"
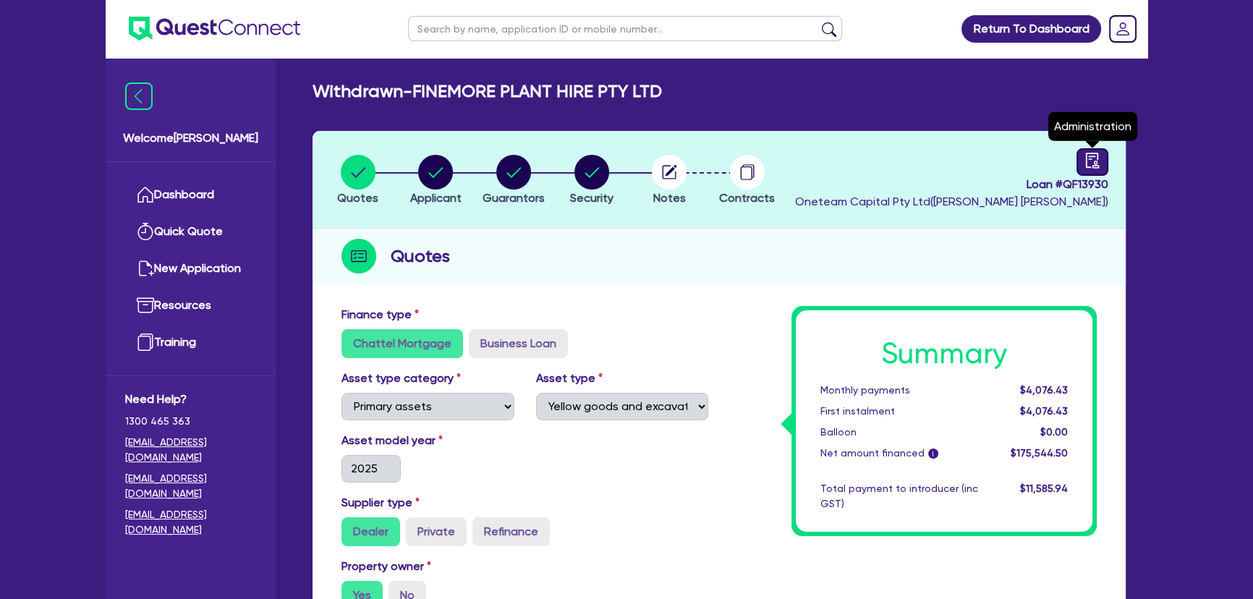
click at [1099, 161] on icon "audit" at bounding box center [1093, 161] width 16 height 16
select select "WITHDRAWN_BY_INTRODUCER"
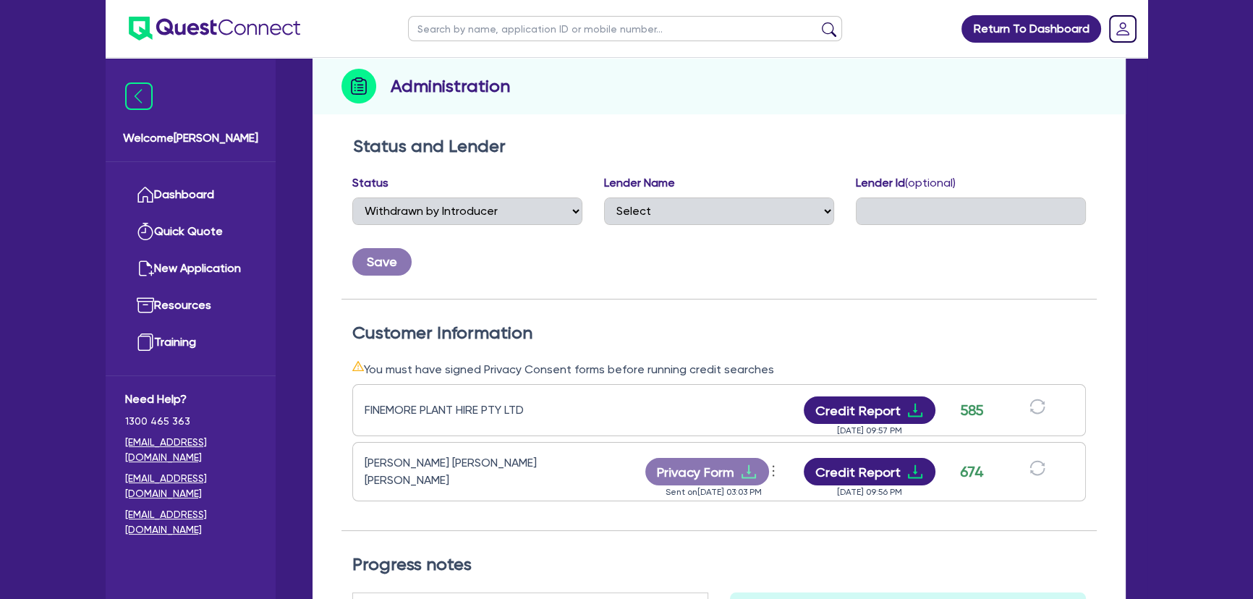
scroll to position [197, 0]
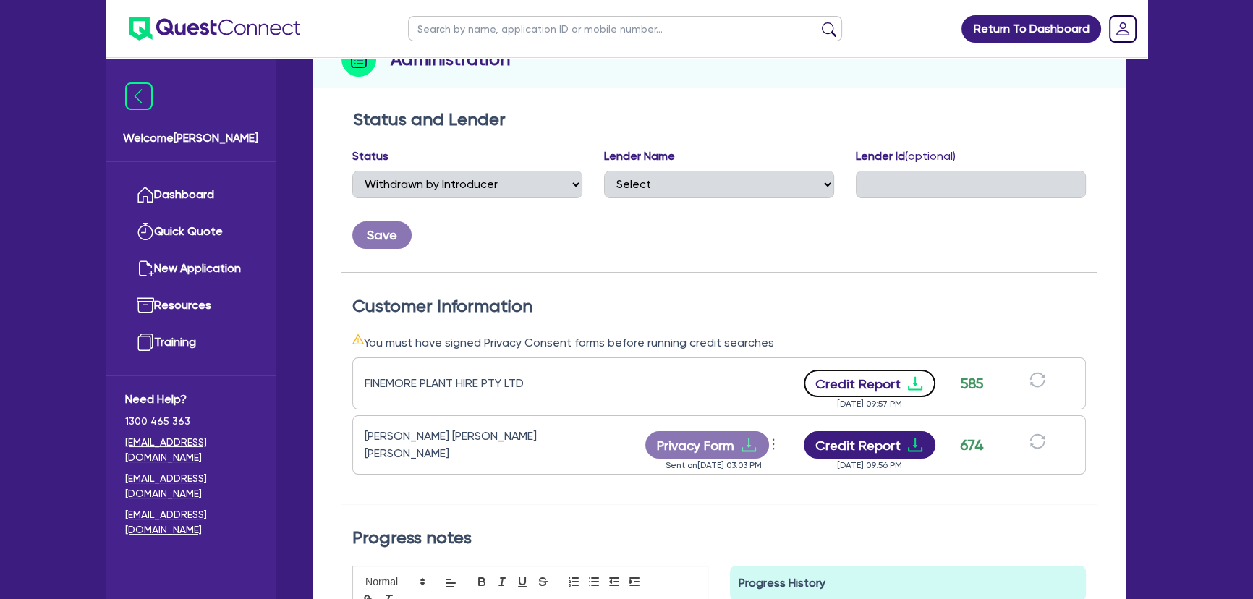
click at [913, 387] on icon "download" at bounding box center [915, 384] width 14 height 14
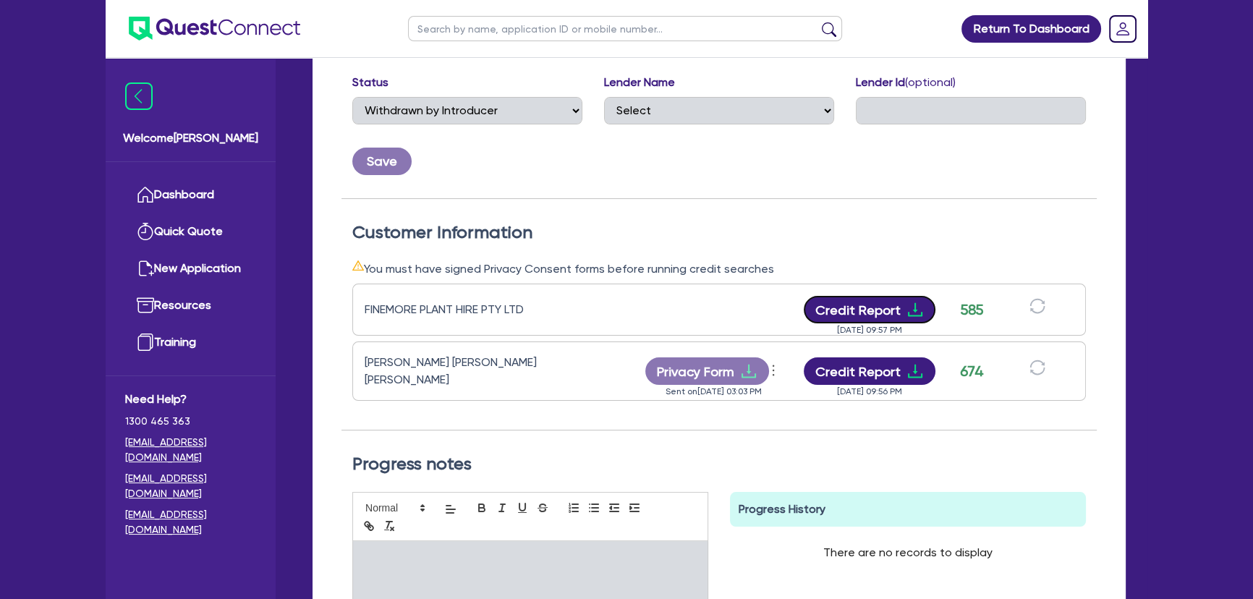
scroll to position [131, 0]
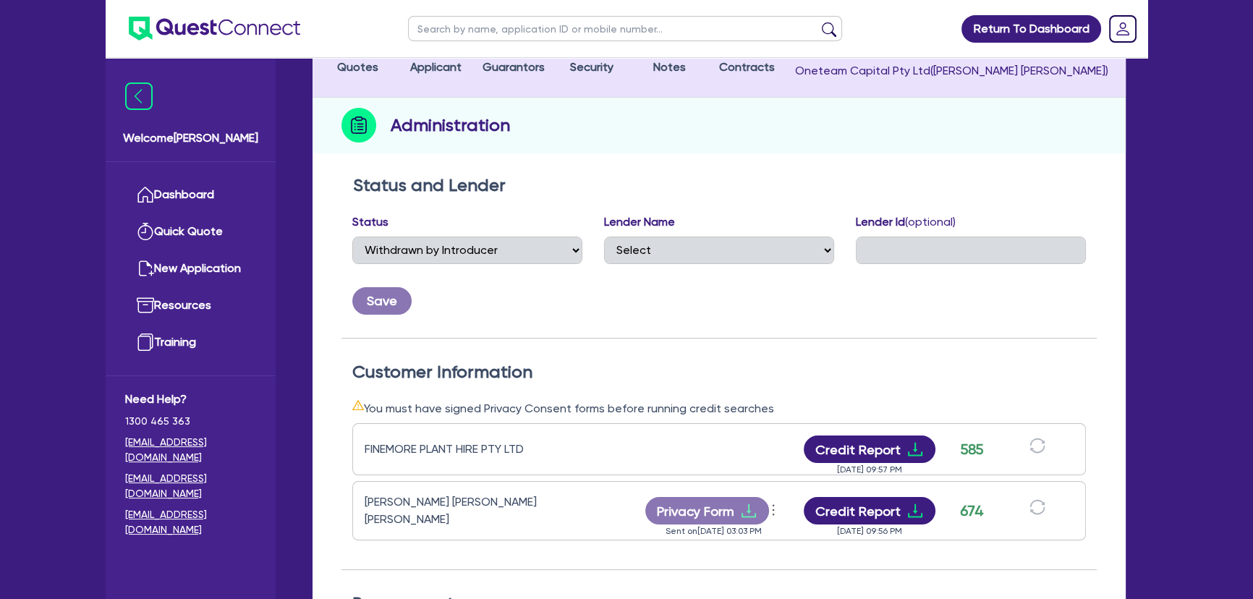
click at [218, 36] on img at bounding box center [214, 29] width 171 height 24
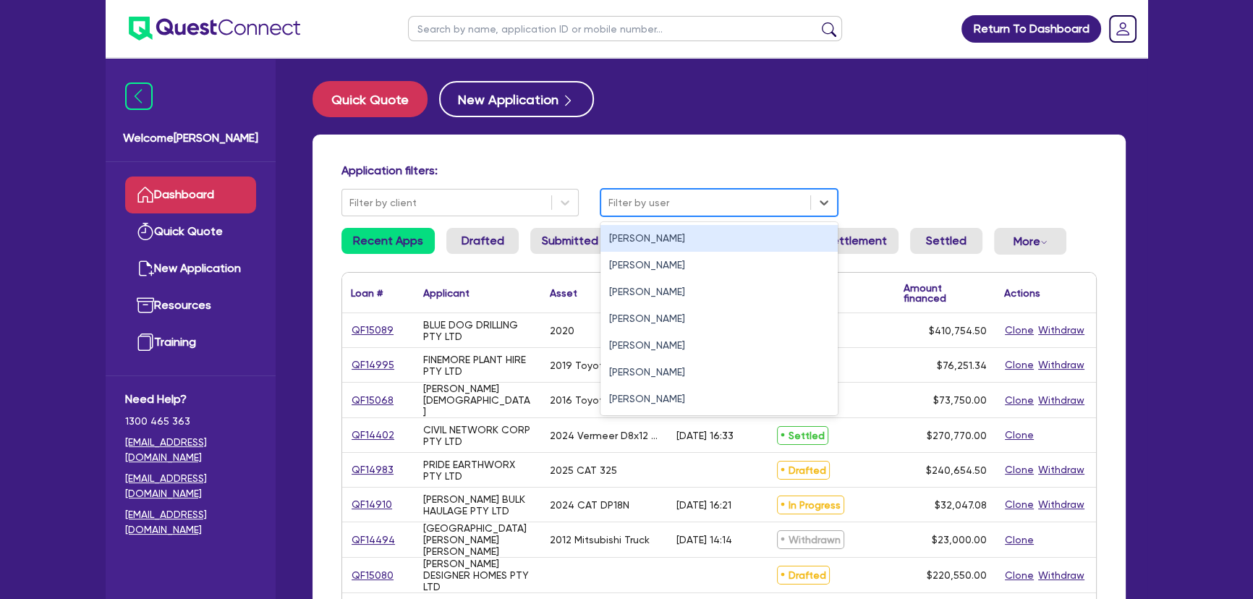
click at [665, 195] on div at bounding box center [705, 203] width 195 height 18
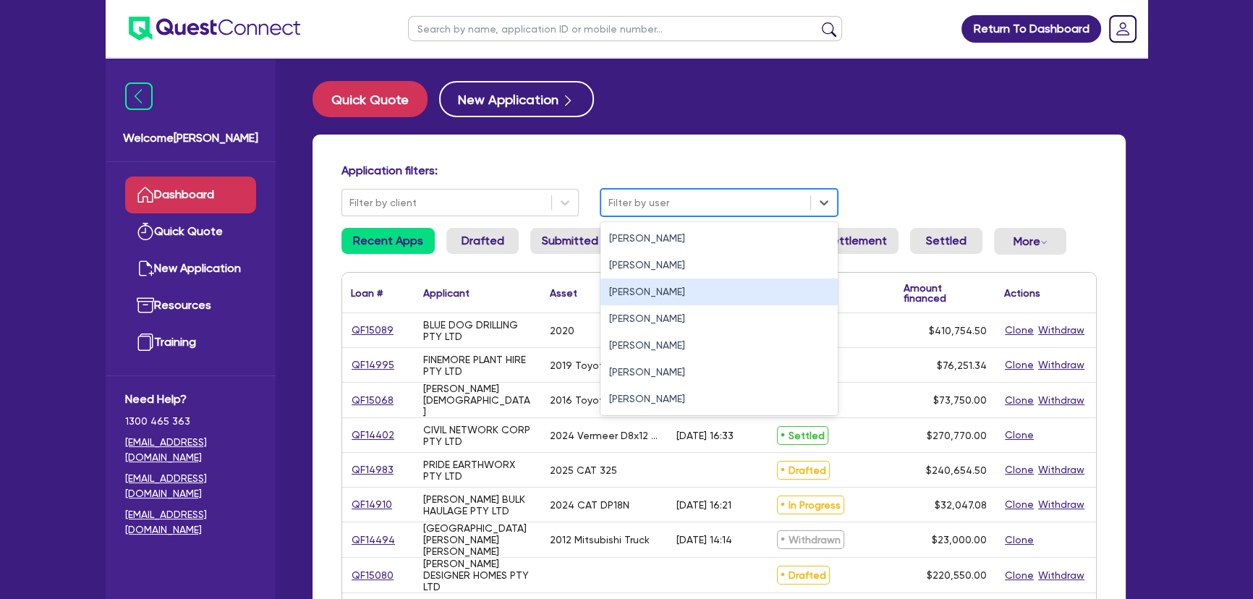
click at [657, 285] on div "[PERSON_NAME]" at bounding box center [719, 292] width 237 height 27
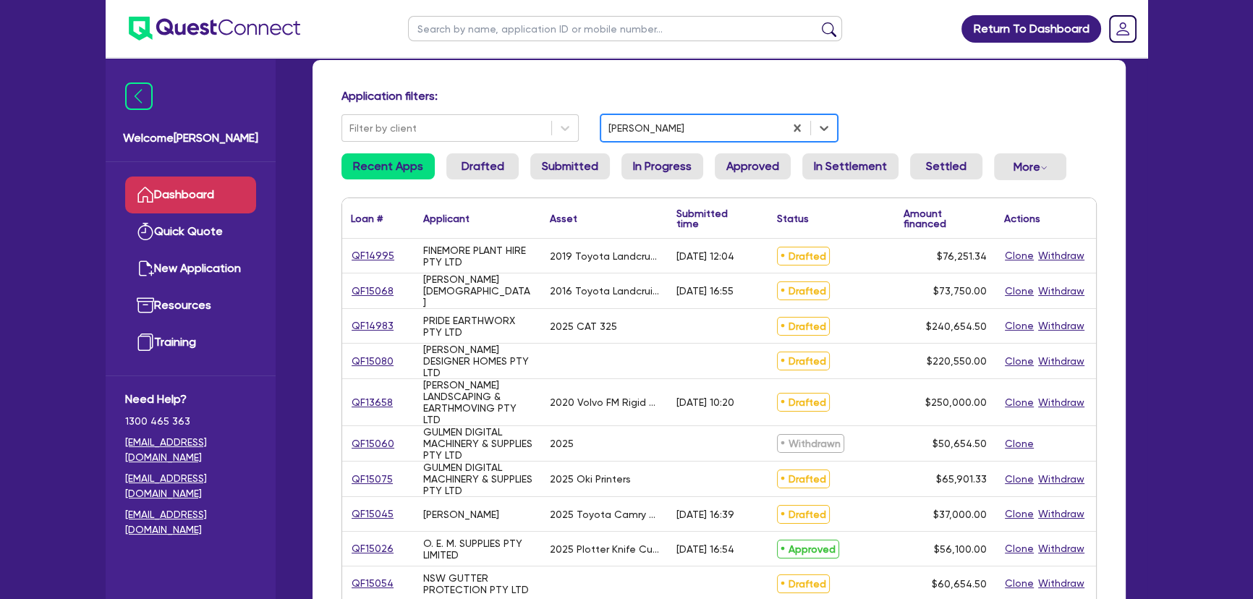
scroll to position [65, 0]
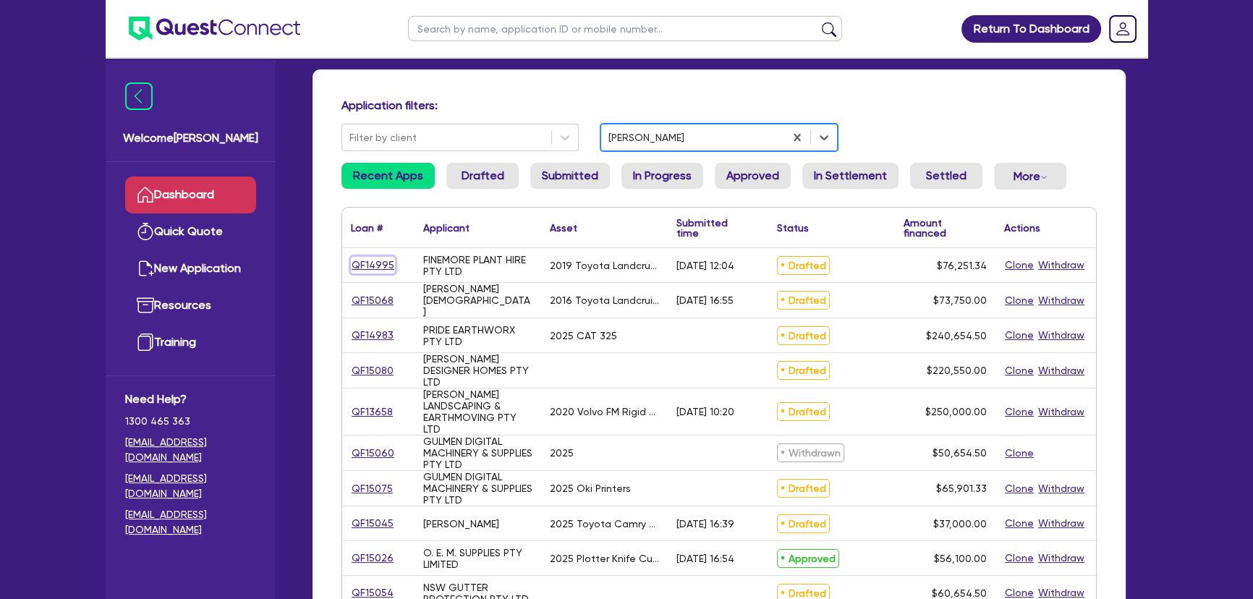
click at [376, 266] on link "QF14995" at bounding box center [373, 265] width 44 height 17
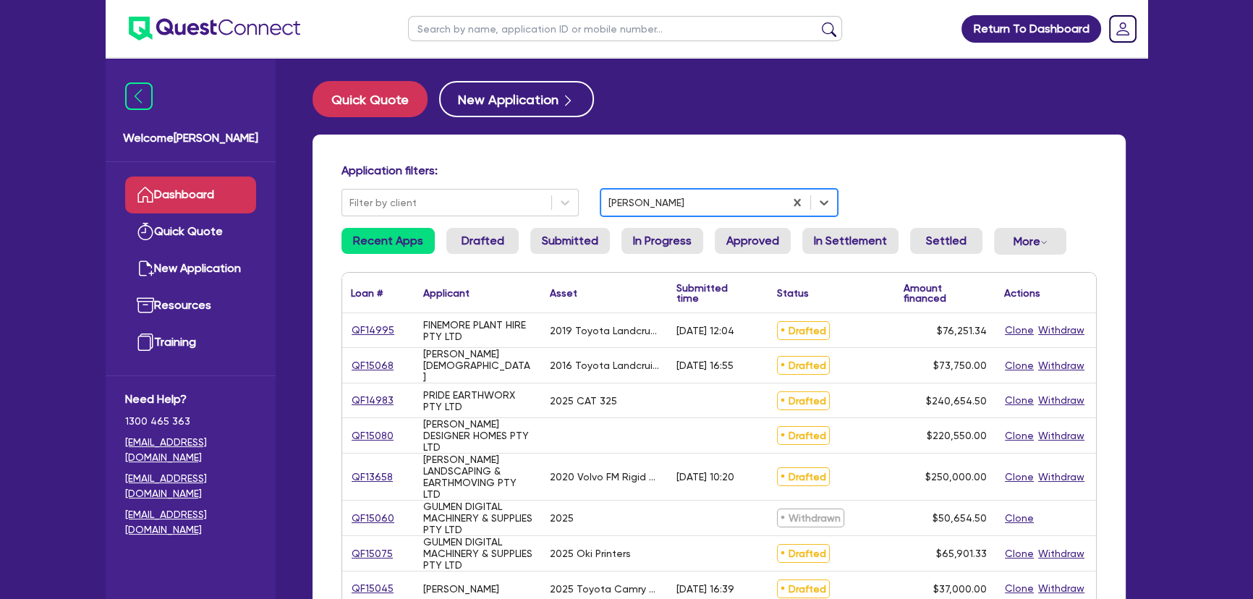
select select "CARS_AND_LIGHT_TRUCKS"
select select "VANS_AND_UTES"
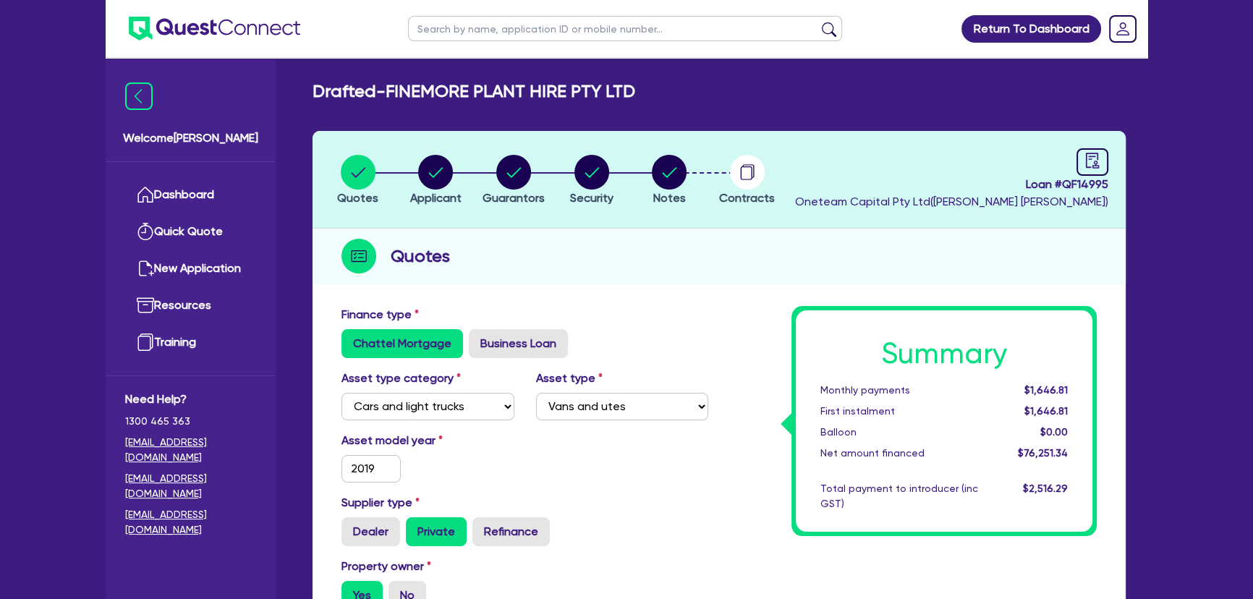
click at [648, 171] on li "Notes" at bounding box center [669, 179] width 78 height 51
click at [738, 173] on circle "button" at bounding box center [747, 172] width 35 height 35
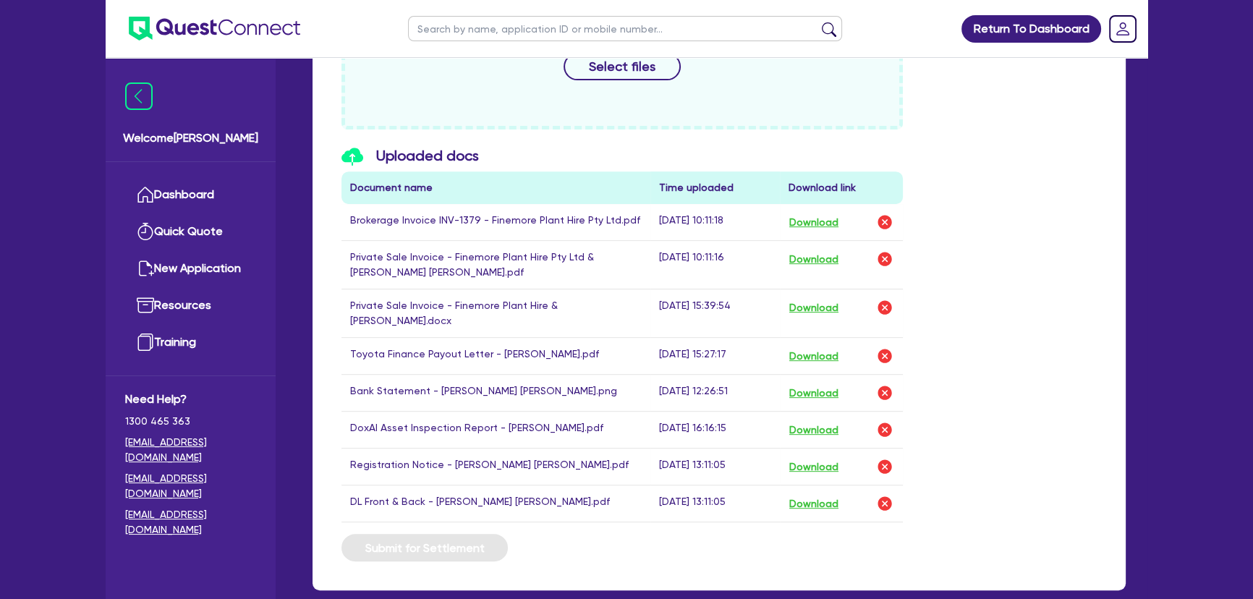
scroll to position [789, 0]
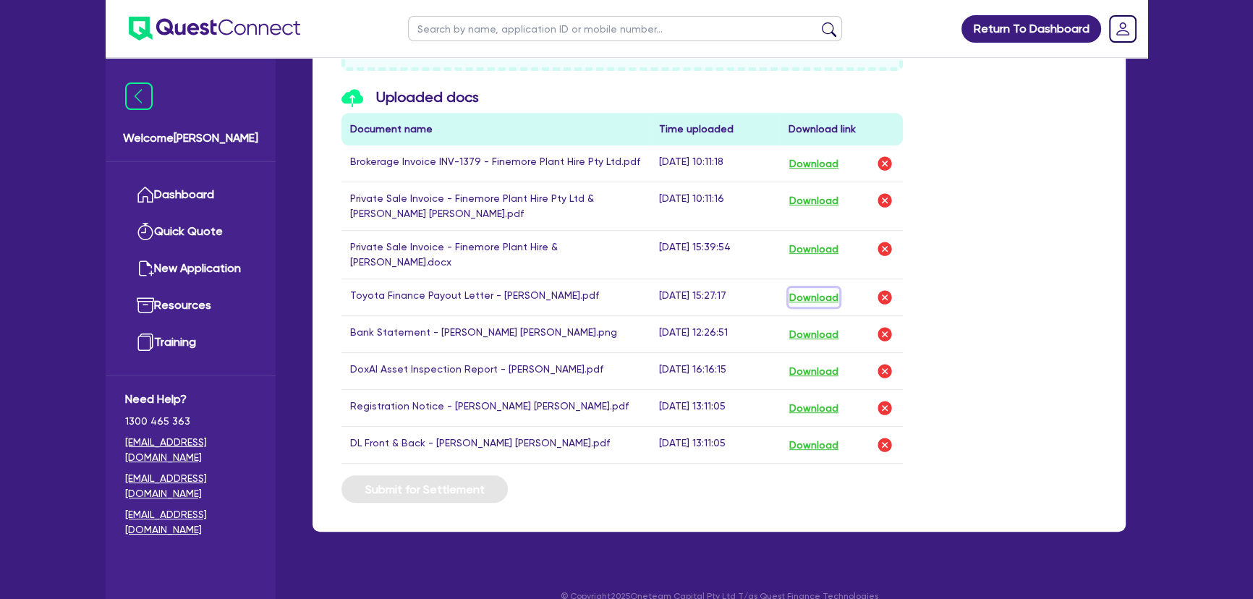
click at [826, 294] on button "Download" at bounding box center [814, 297] width 51 height 19
